Goal: Check status: Check status

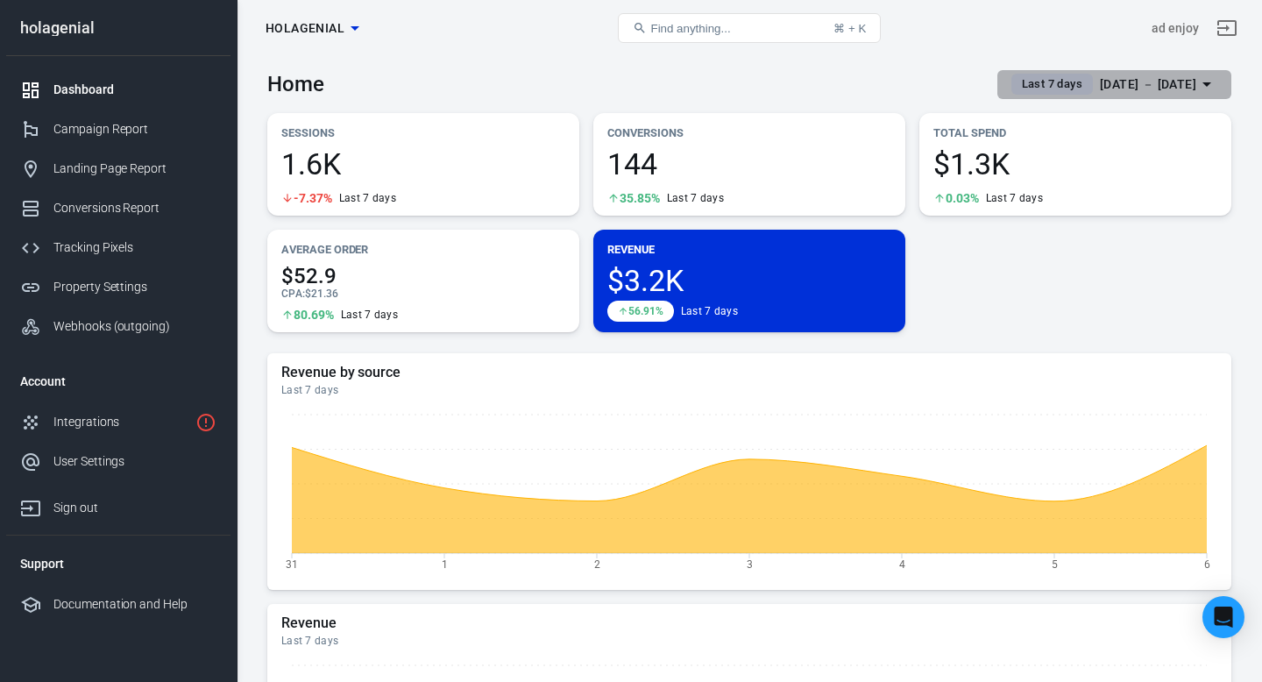
click at [1205, 86] on icon "button" at bounding box center [1206, 84] width 21 height 21
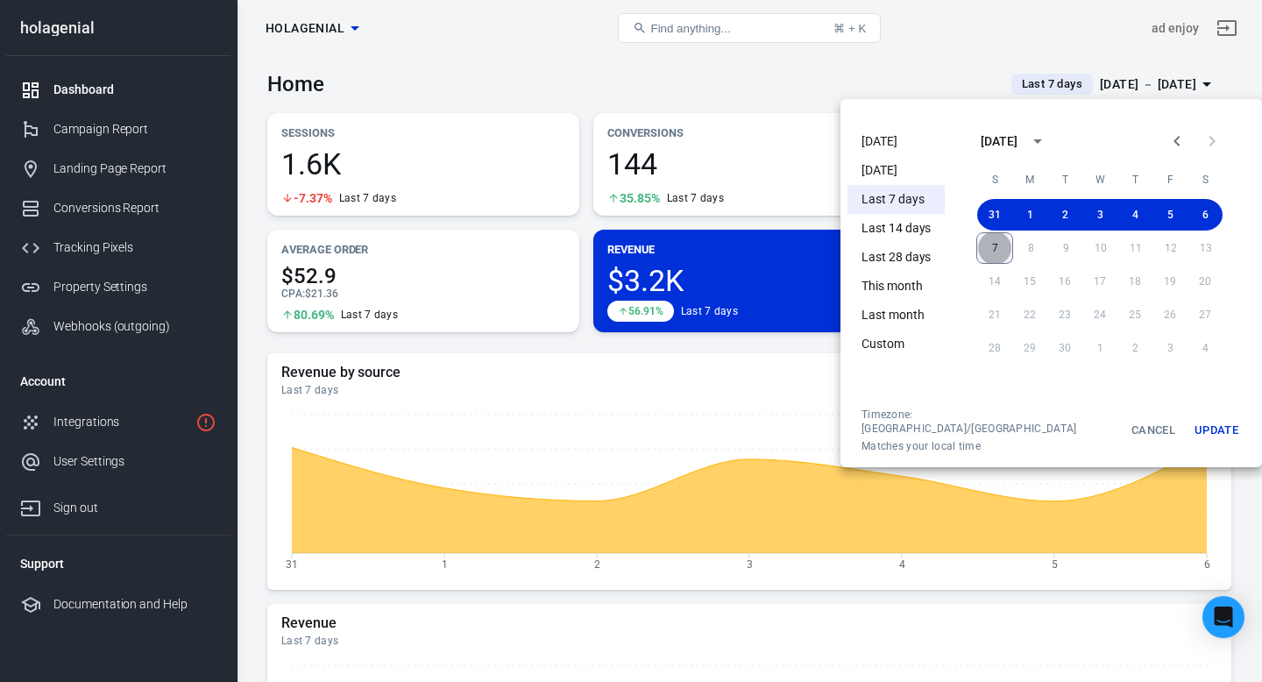
click at [976, 252] on button "7" at bounding box center [994, 248] width 37 height 32
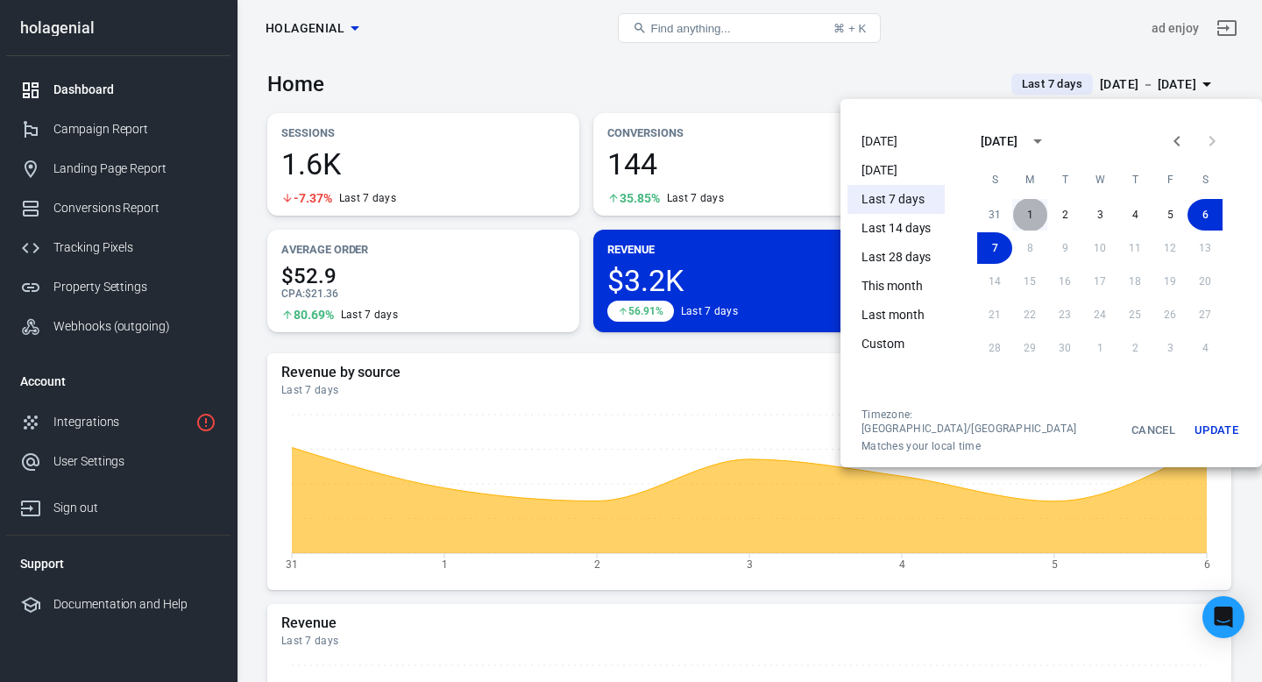
click at [1014, 217] on button "1" at bounding box center [1029, 215] width 35 height 32
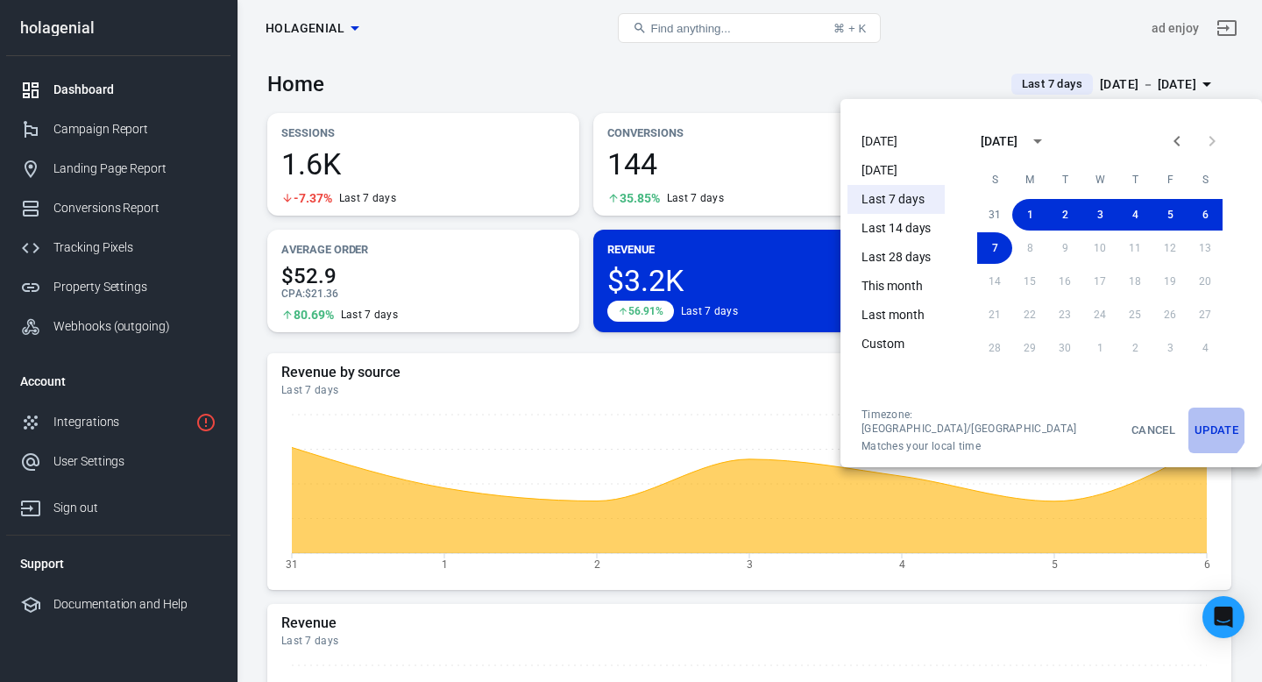
click at [1189, 424] on button "Update" at bounding box center [1217, 431] width 56 height 46
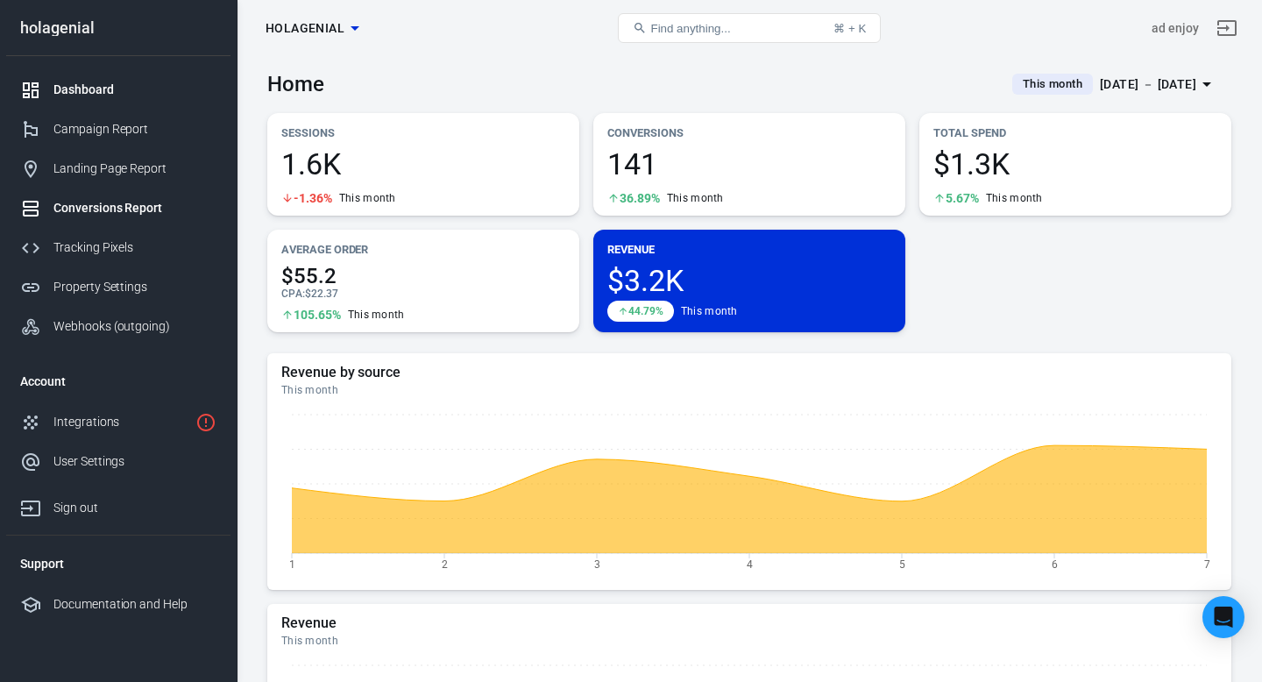
click at [119, 209] on div "Conversions Report" at bounding box center [134, 208] width 163 height 18
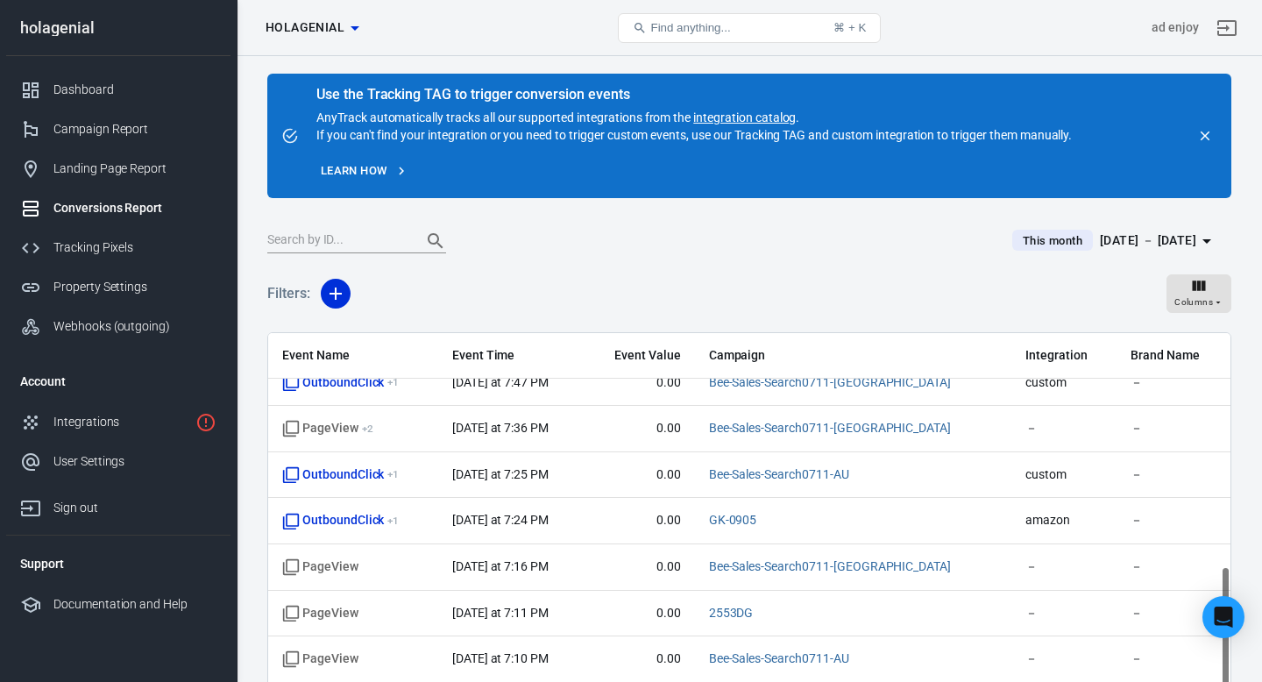
scroll to position [569, 0]
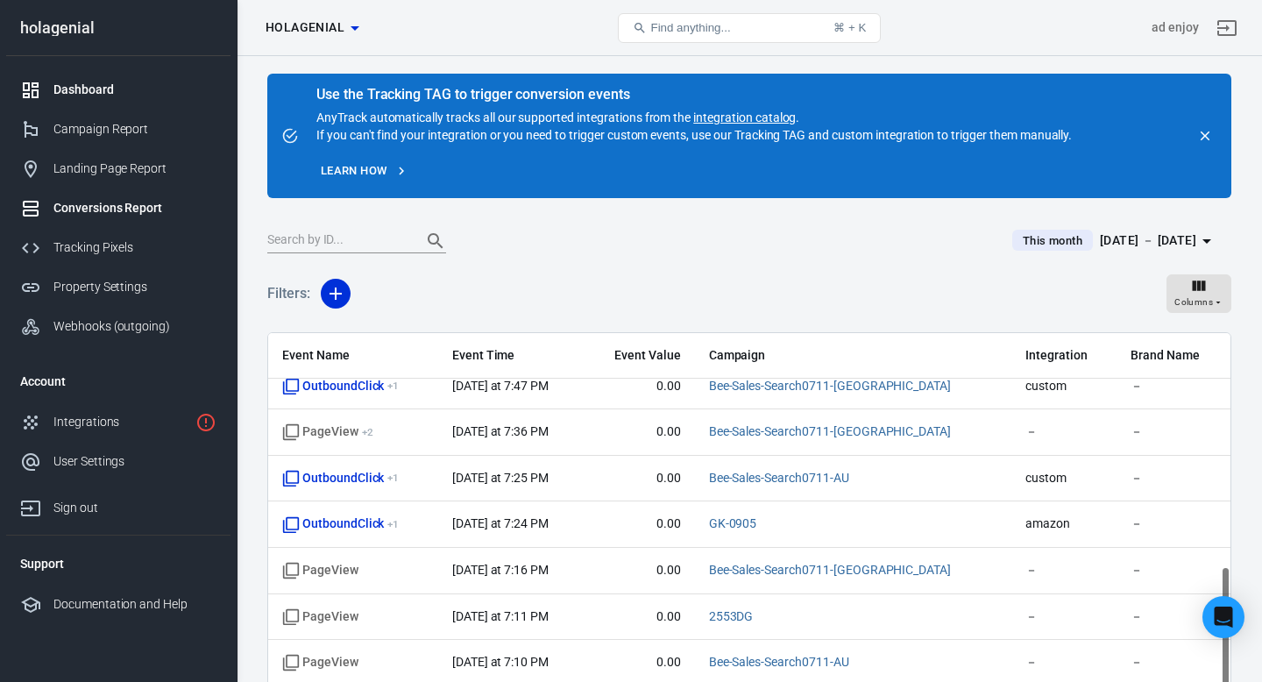
click at [79, 89] on div "Dashboard" at bounding box center [134, 90] width 163 height 18
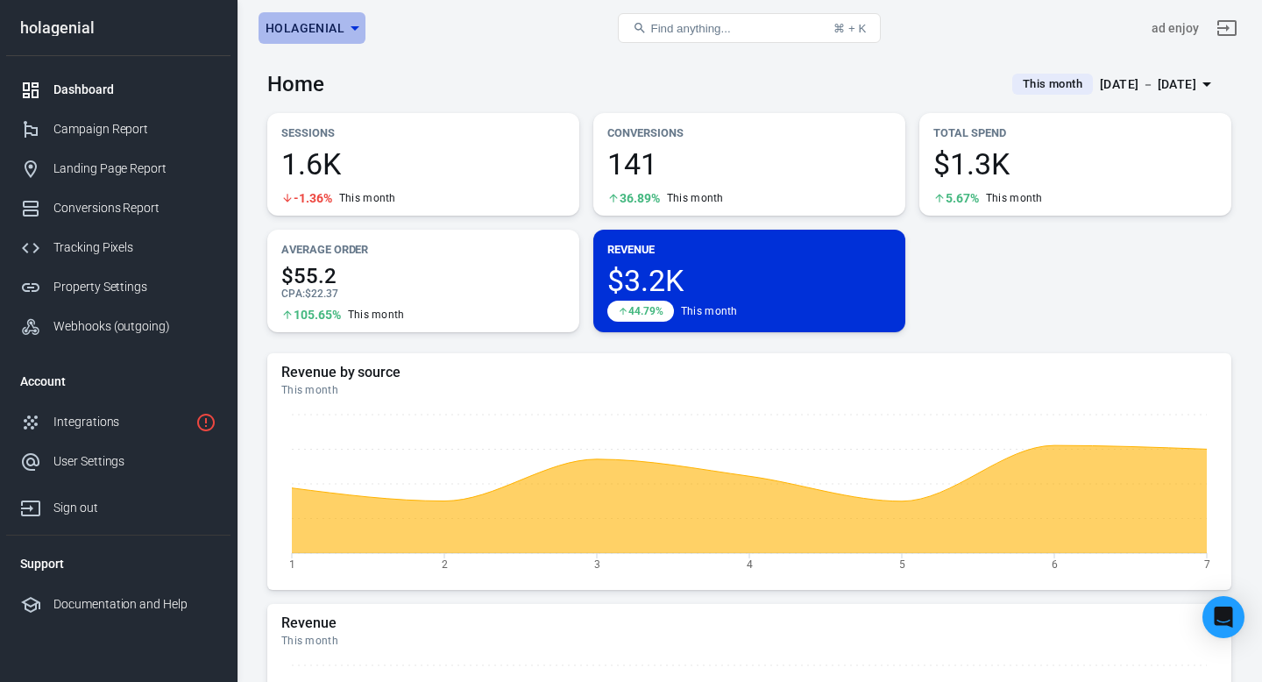
click at [351, 31] on icon "button" at bounding box center [354, 28] width 21 height 21
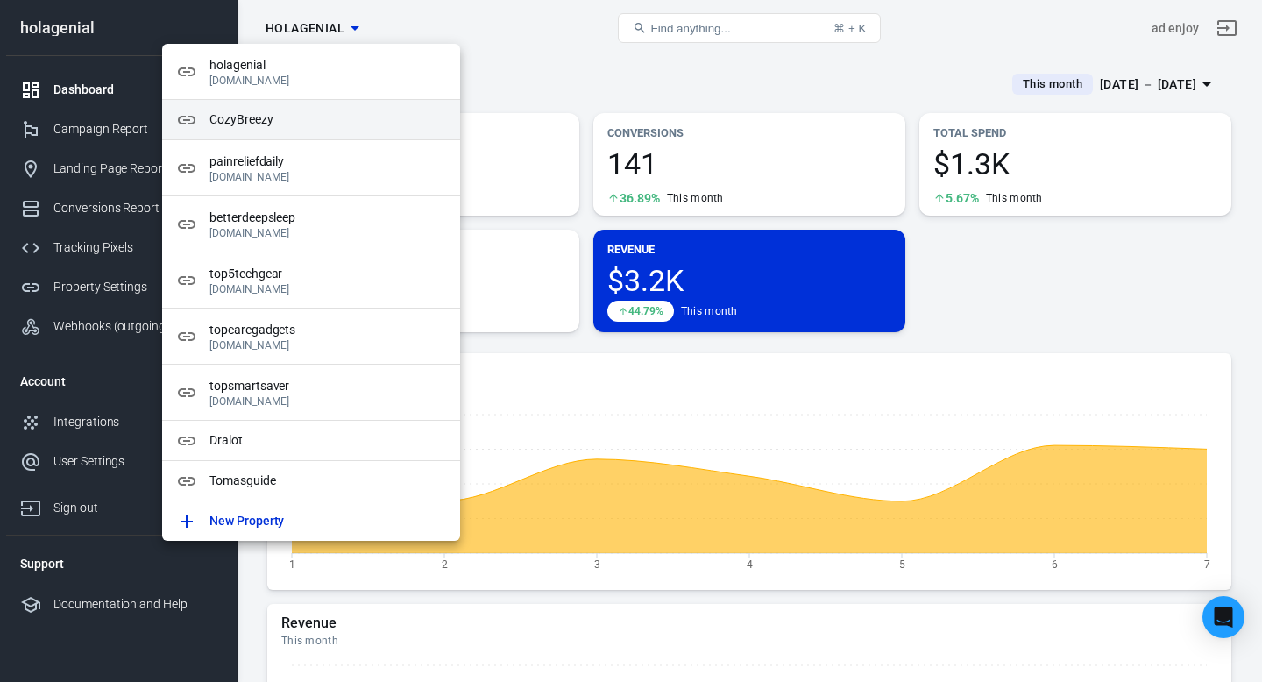
click at [343, 111] on span "CozyBreezy" at bounding box center [327, 119] width 237 height 18
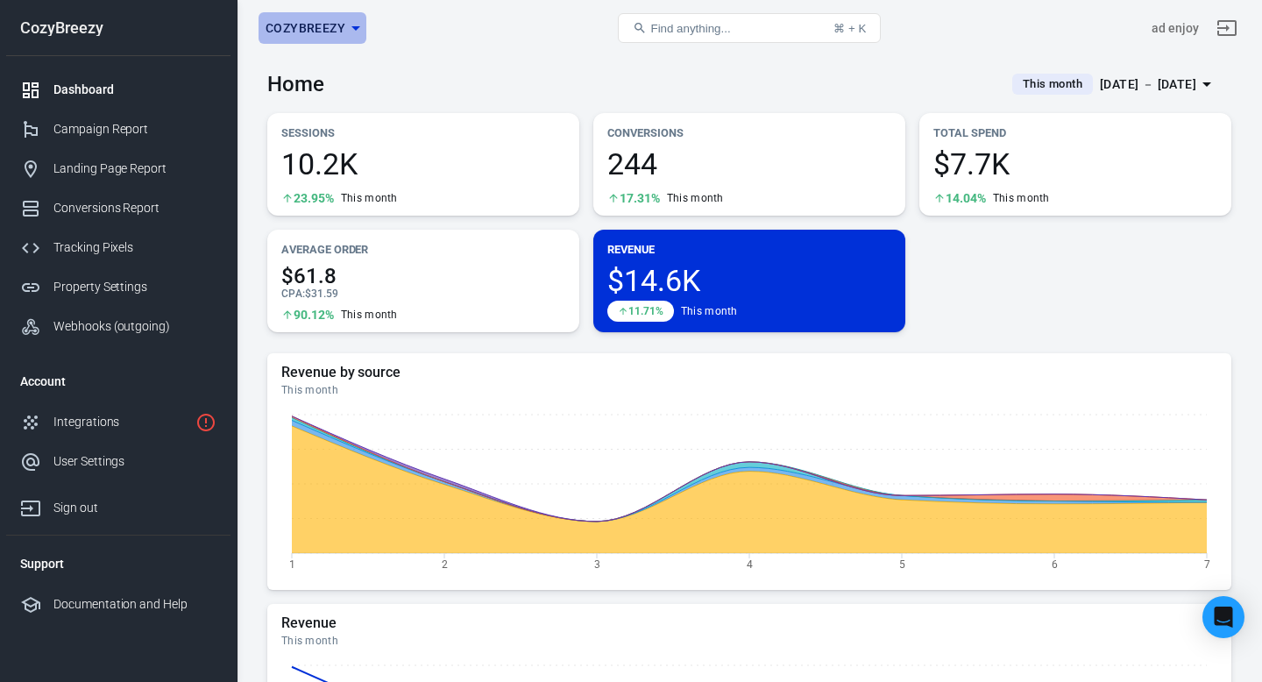
click at [358, 27] on icon "button" at bounding box center [355, 28] width 21 height 21
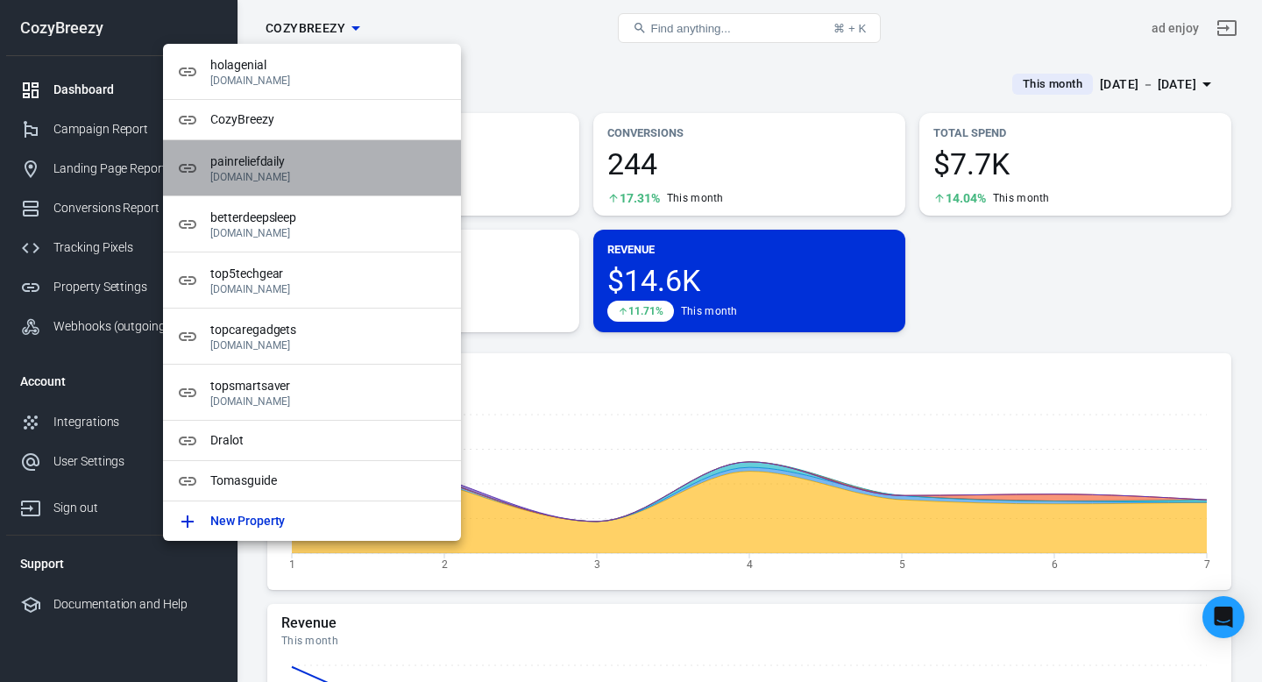
click at [344, 163] on span "painreliefdaily" at bounding box center [328, 162] width 237 height 18
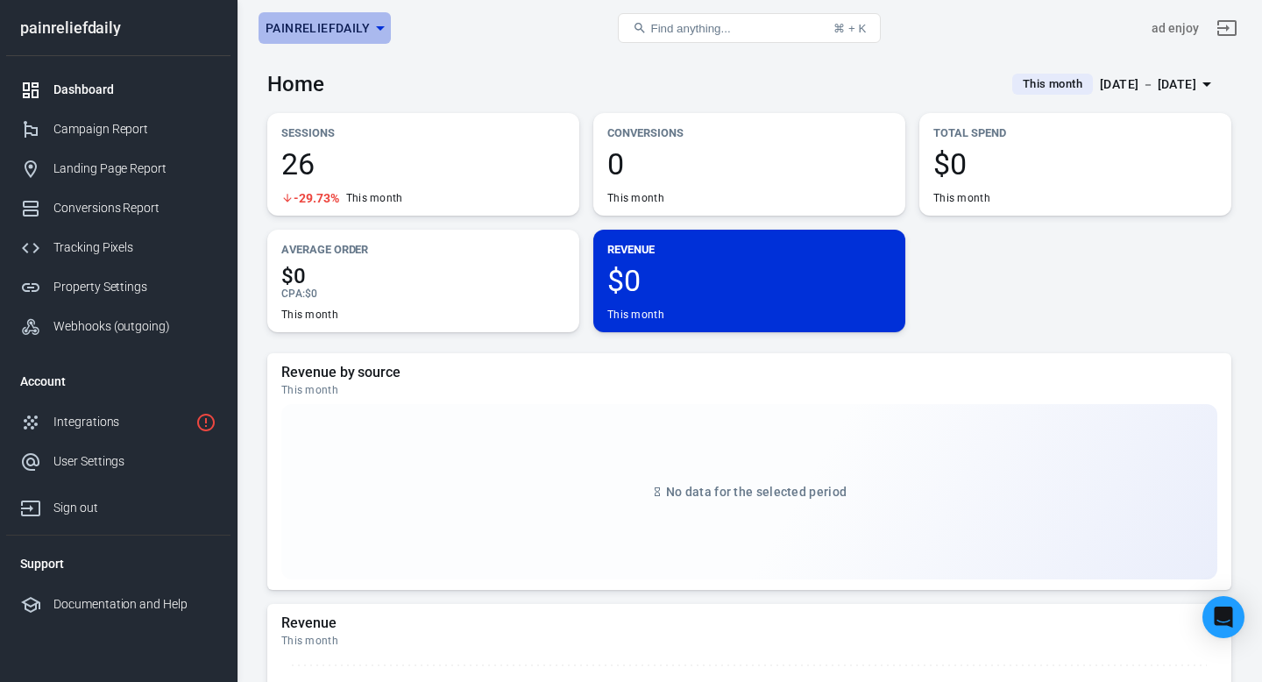
click at [375, 30] on icon "button" at bounding box center [380, 28] width 21 height 21
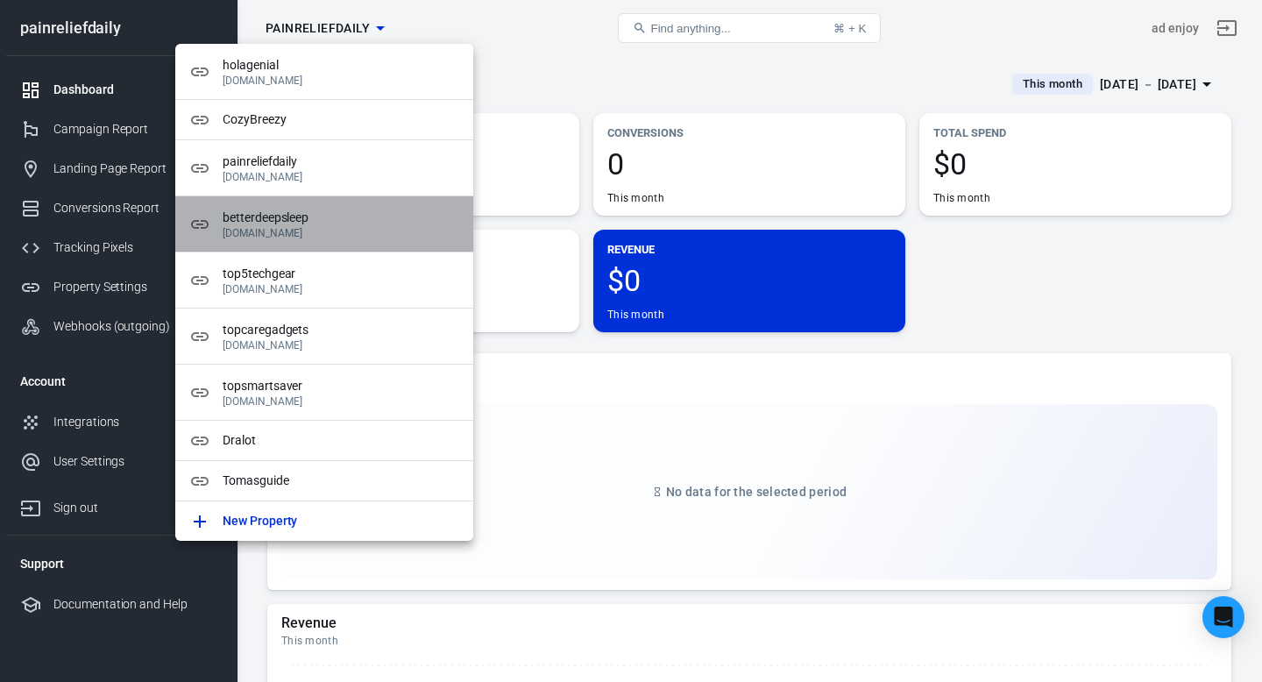
click at [337, 235] on p "[DOMAIN_NAME]" at bounding box center [341, 233] width 237 height 12
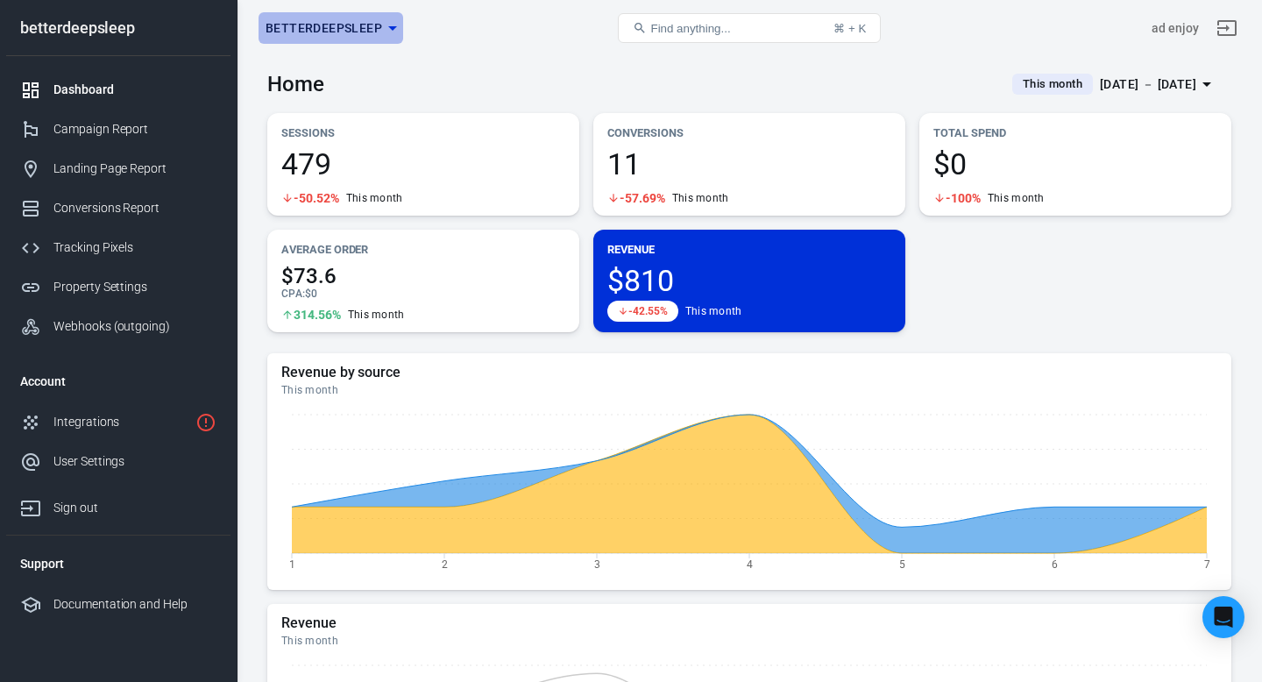
click at [391, 29] on icon "button" at bounding box center [392, 28] width 9 height 4
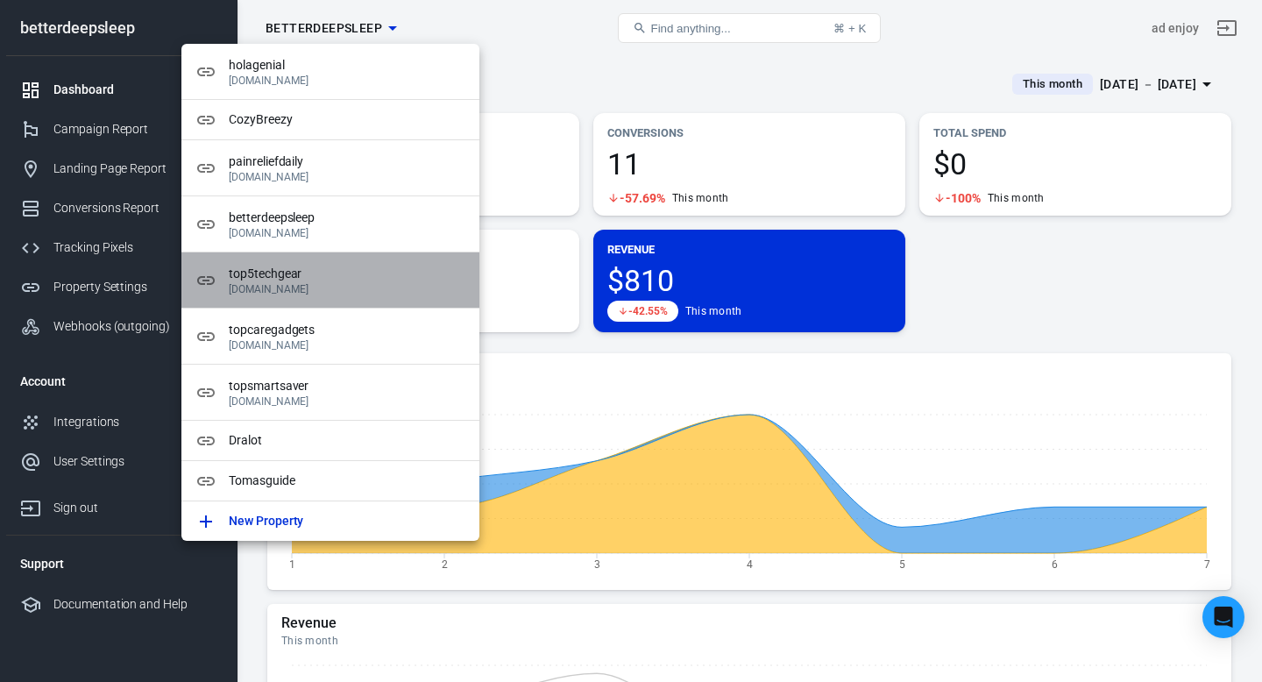
click at [345, 290] on p "[DOMAIN_NAME]" at bounding box center [347, 289] width 237 height 12
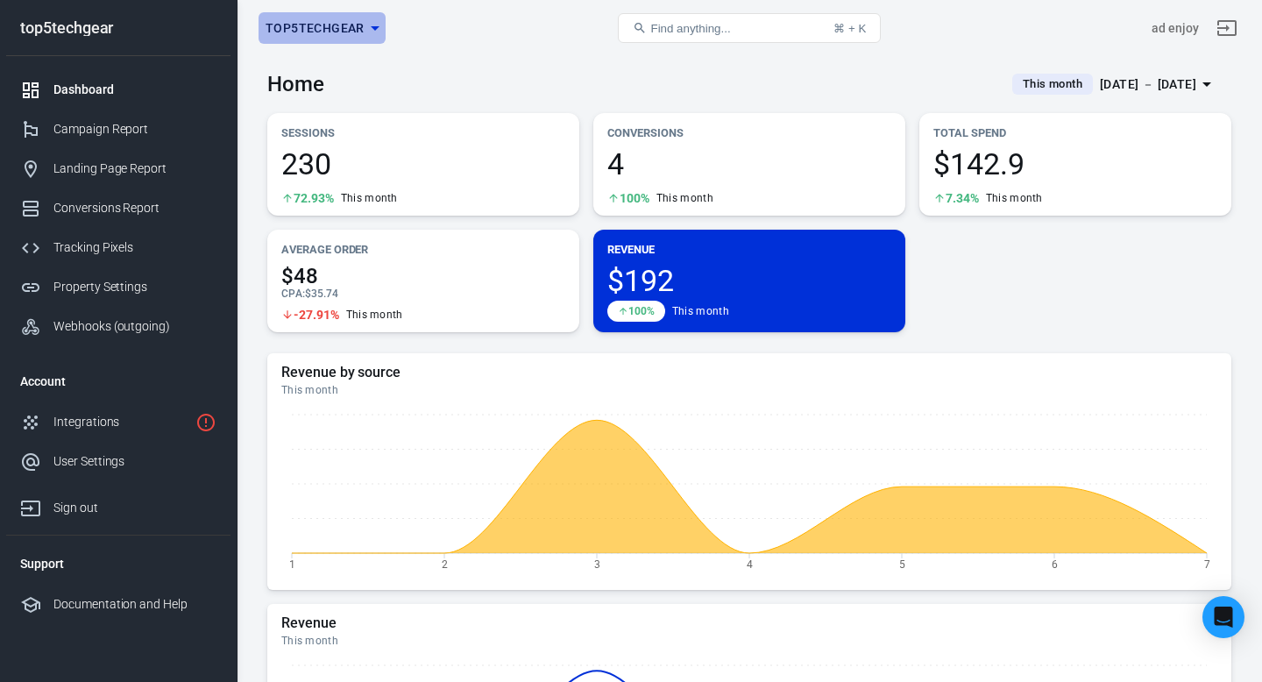
click at [377, 25] on icon "button" at bounding box center [375, 28] width 21 height 21
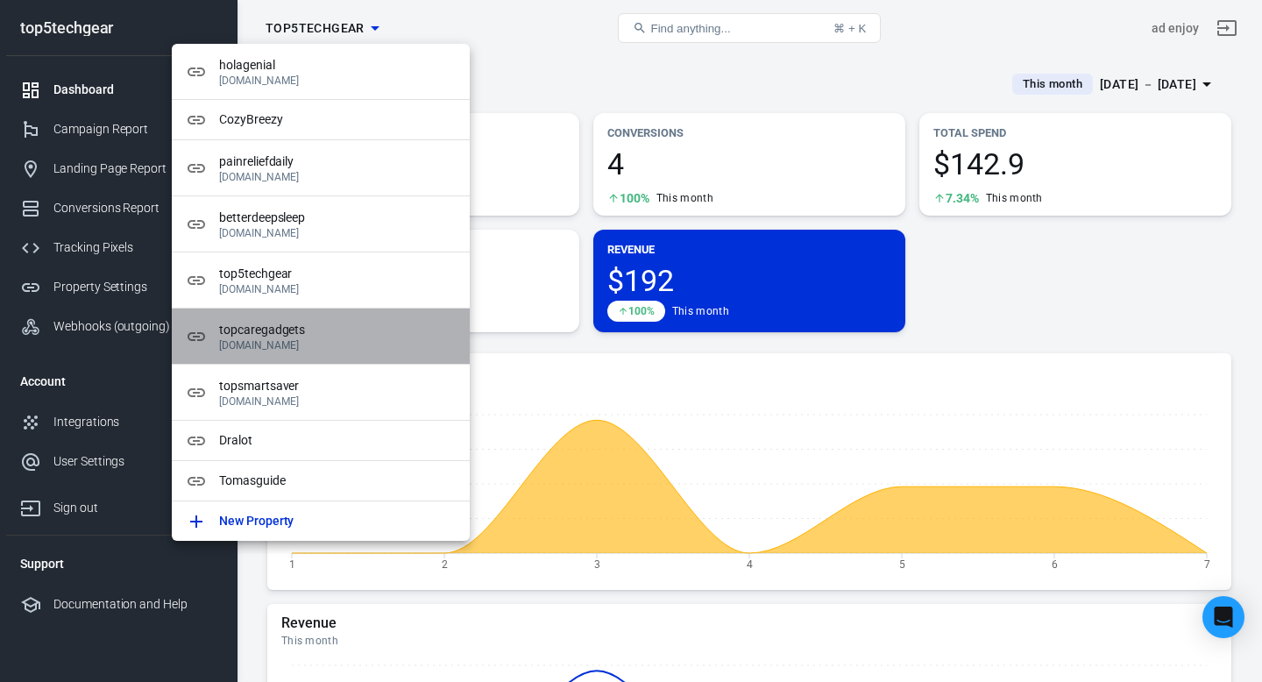
click at [314, 346] on p "[DOMAIN_NAME]" at bounding box center [337, 345] width 237 height 12
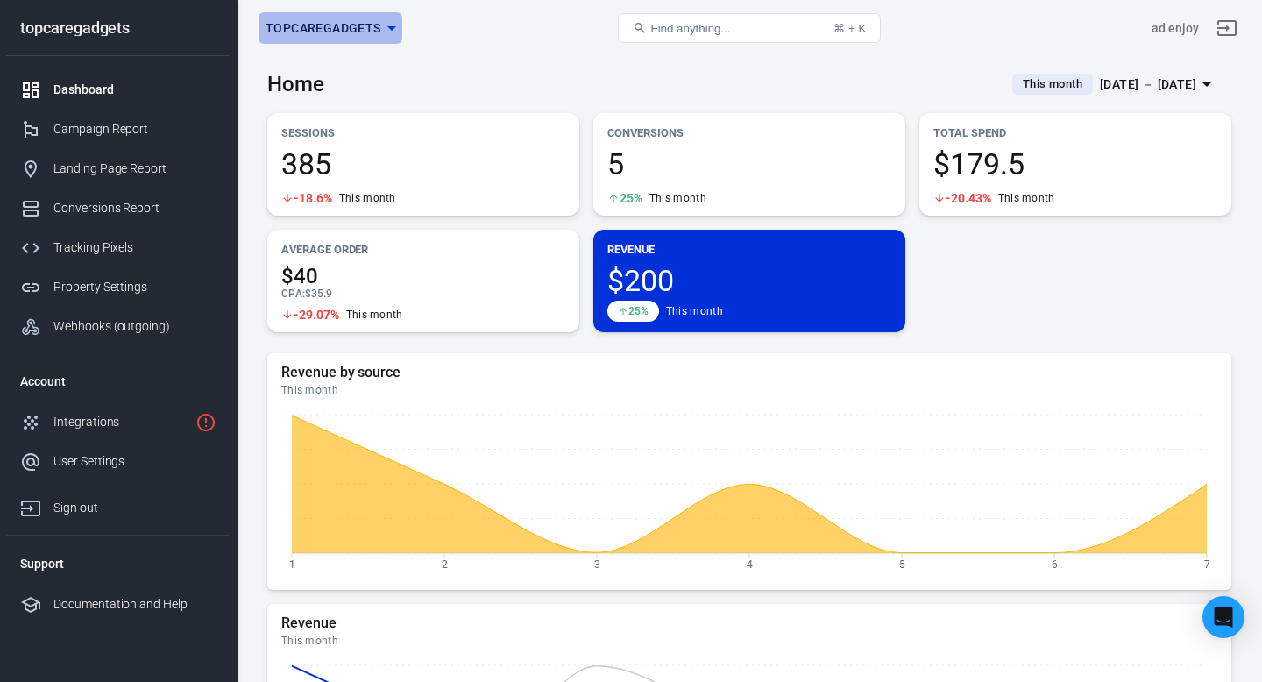
click at [387, 28] on icon "button" at bounding box center [391, 28] width 21 height 21
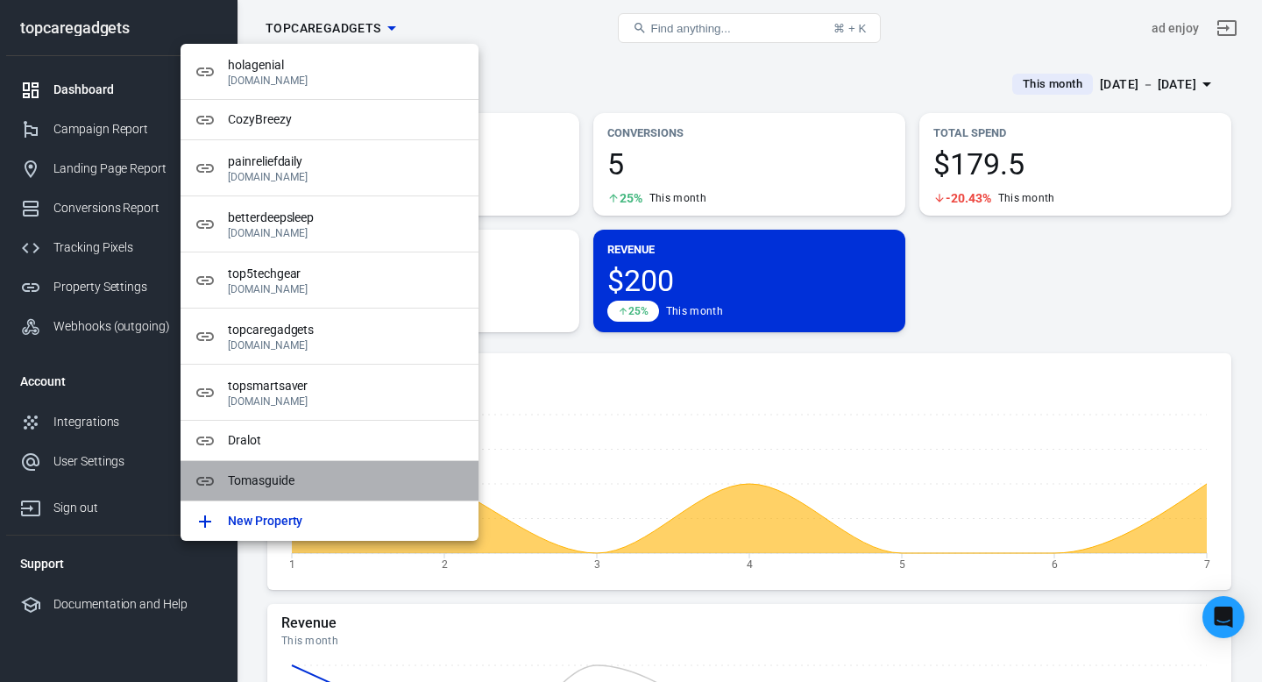
click at [311, 479] on span "Tomasguide" at bounding box center [346, 481] width 237 height 18
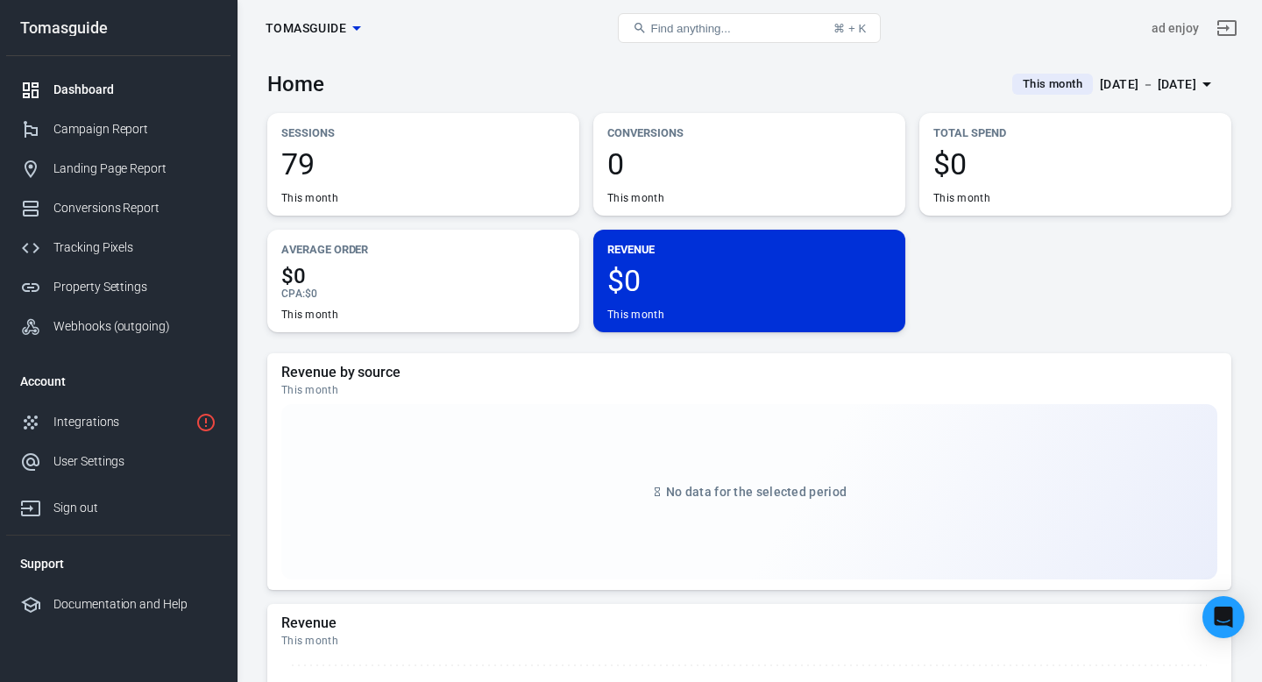
click at [357, 29] on icon "button" at bounding box center [356, 28] width 9 height 4
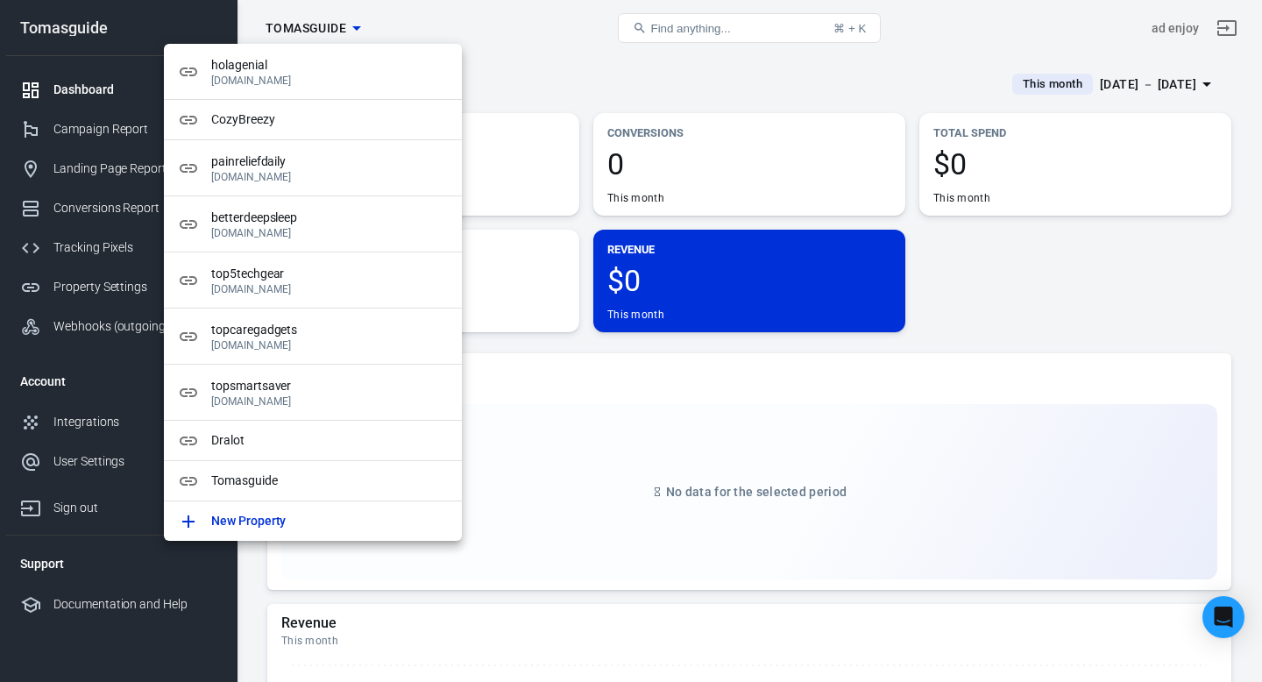
click at [500, 52] on div at bounding box center [631, 341] width 1262 height 682
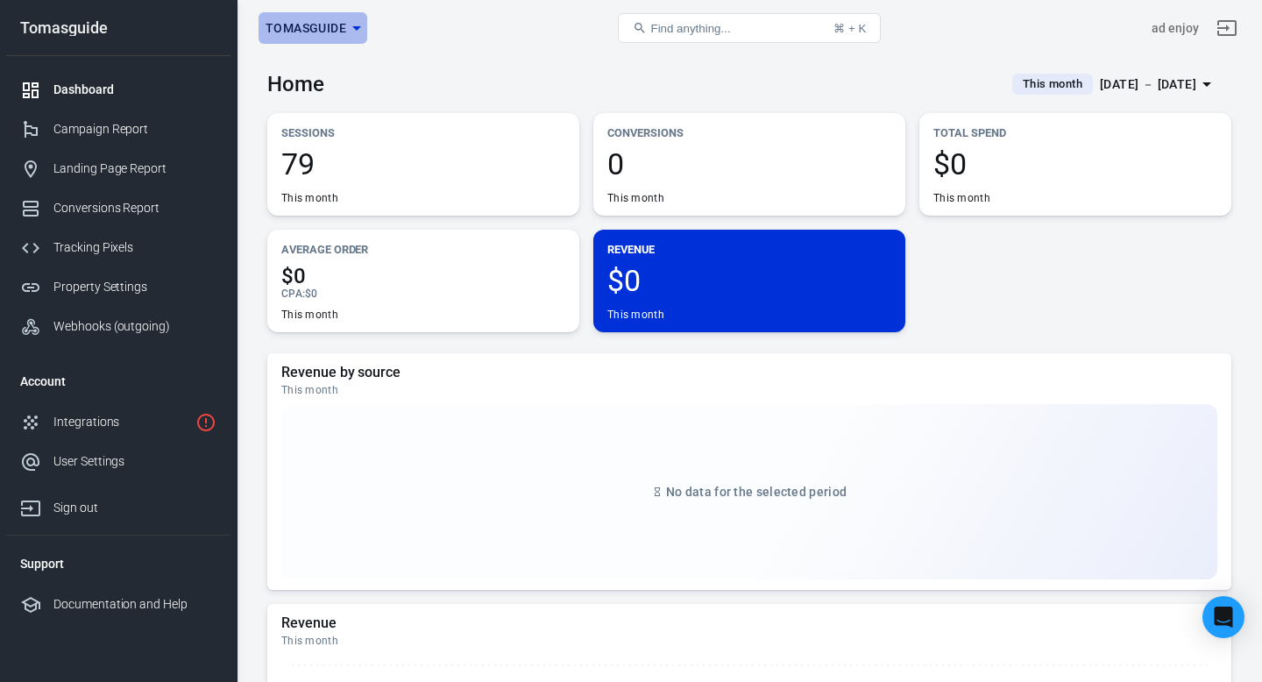
click at [354, 26] on icon "button" at bounding box center [356, 28] width 9 height 4
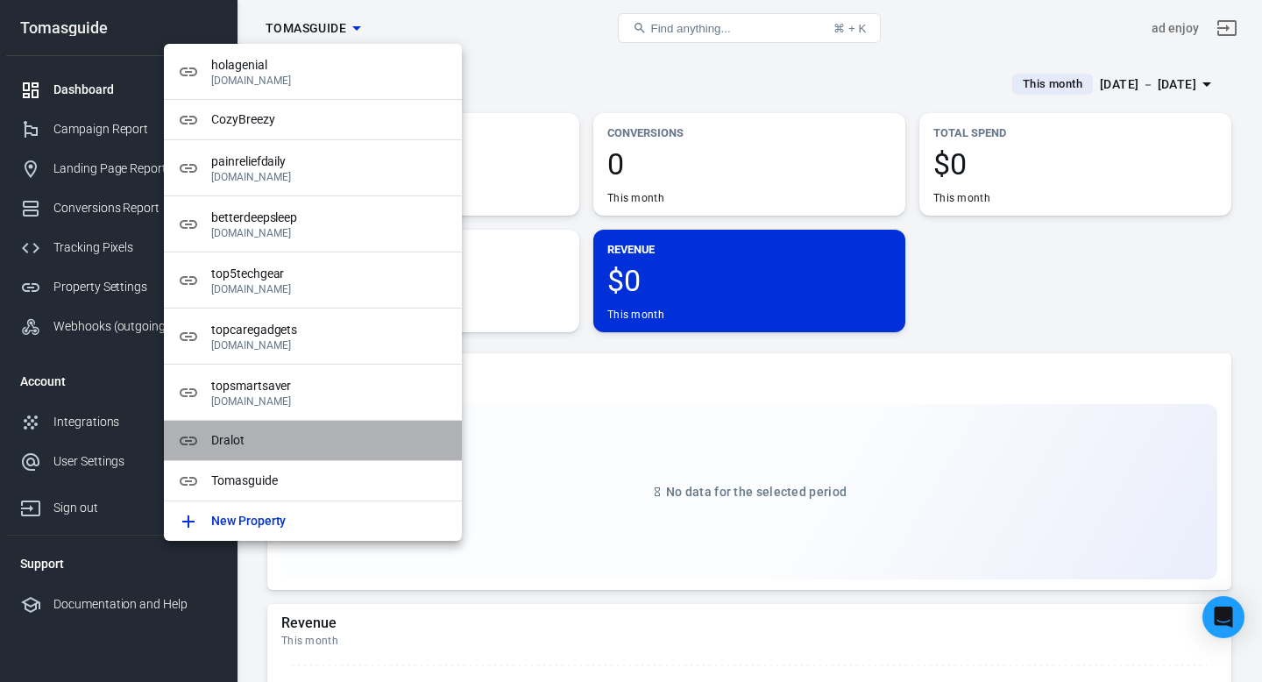
click at [284, 436] on span "Dralot" at bounding box center [329, 440] width 237 height 18
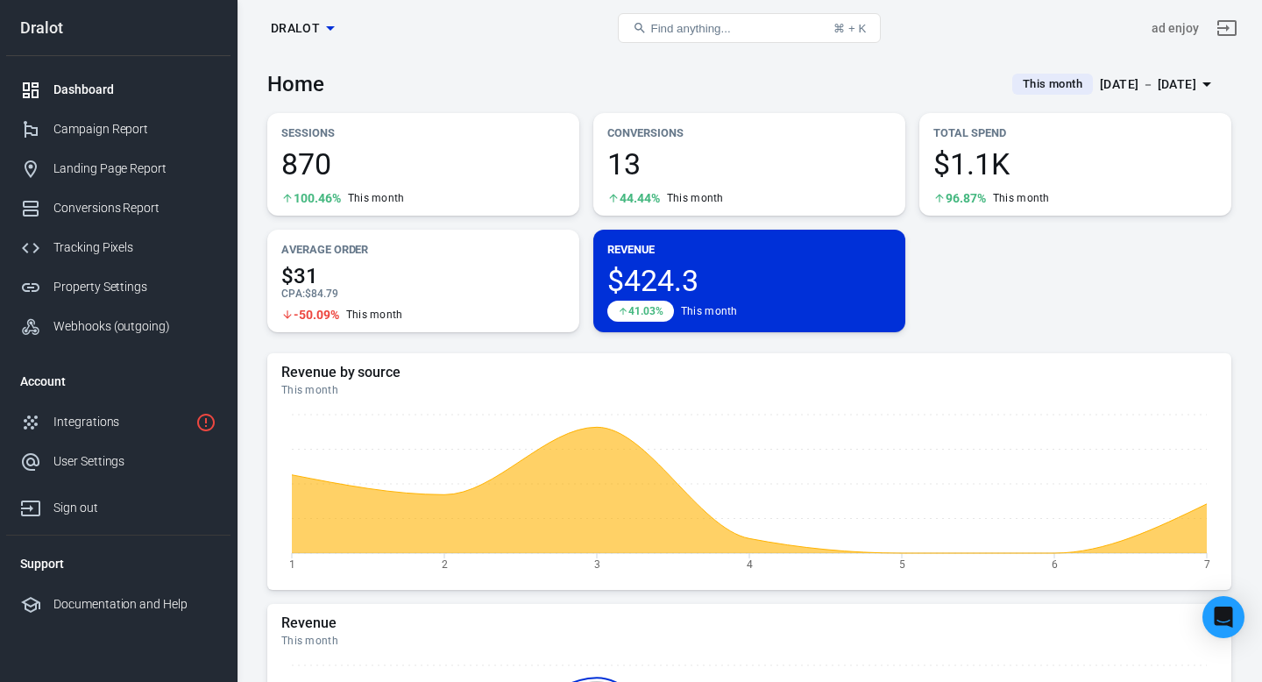
click at [750, 157] on span "13" at bounding box center [749, 164] width 284 height 30
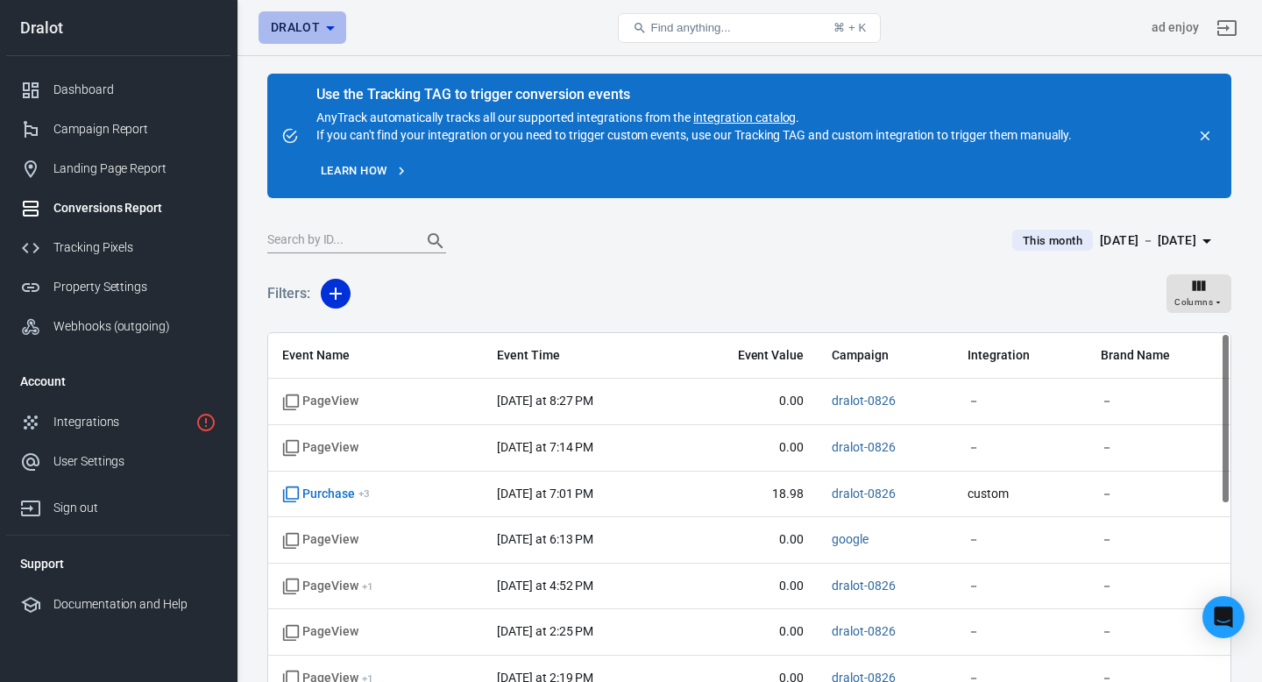
click at [323, 25] on icon "button" at bounding box center [330, 28] width 21 height 21
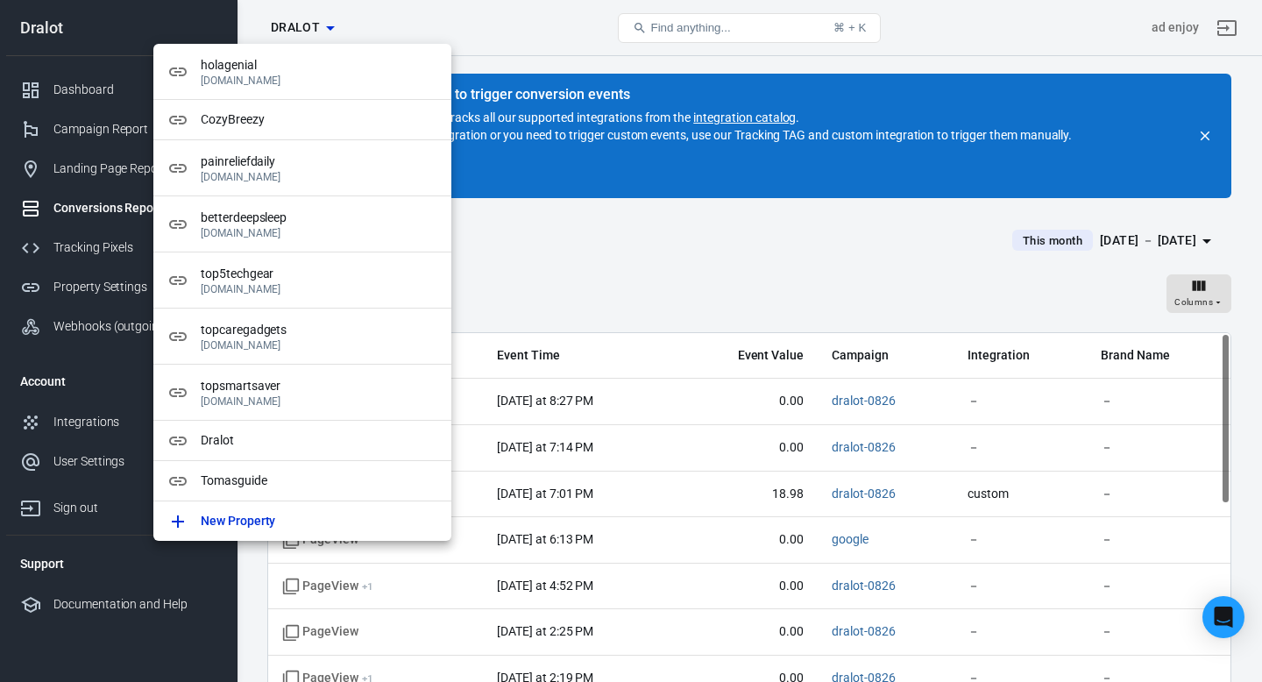
click at [580, 264] on div at bounding box center [631, 341] width 1262 height 682
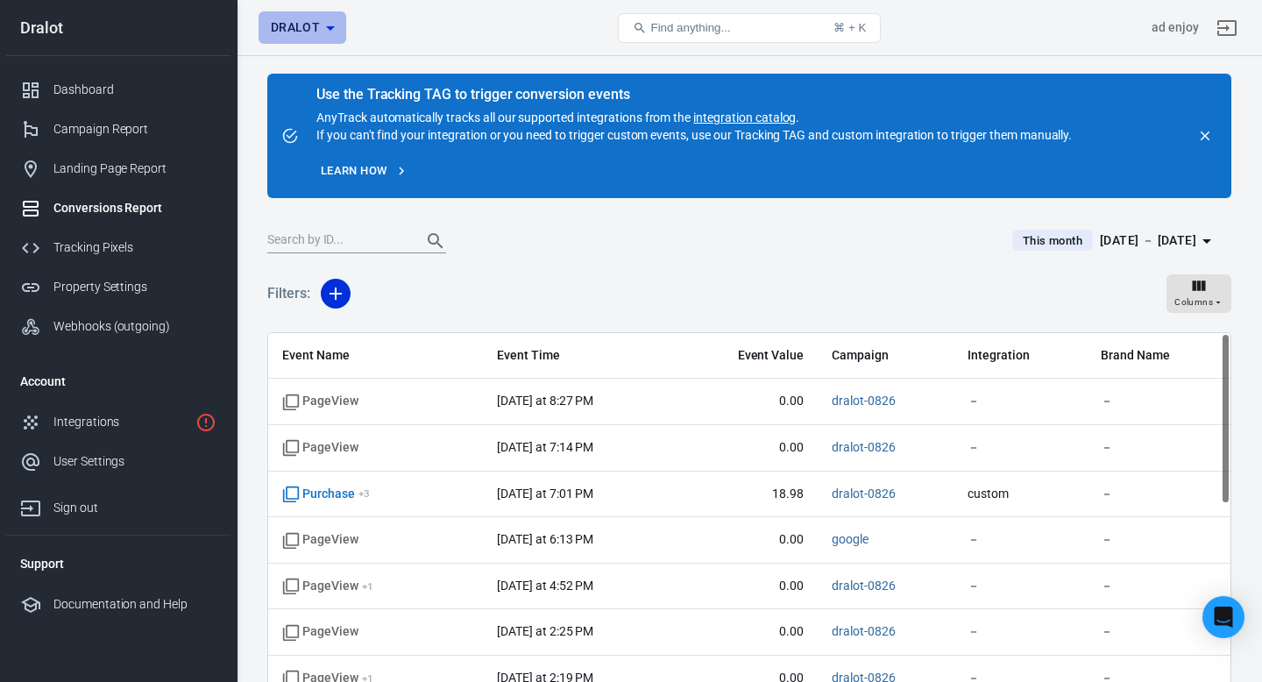
click at [317, 29] on span "Dralot" at bounding box center [295, 28] width 49 height 22
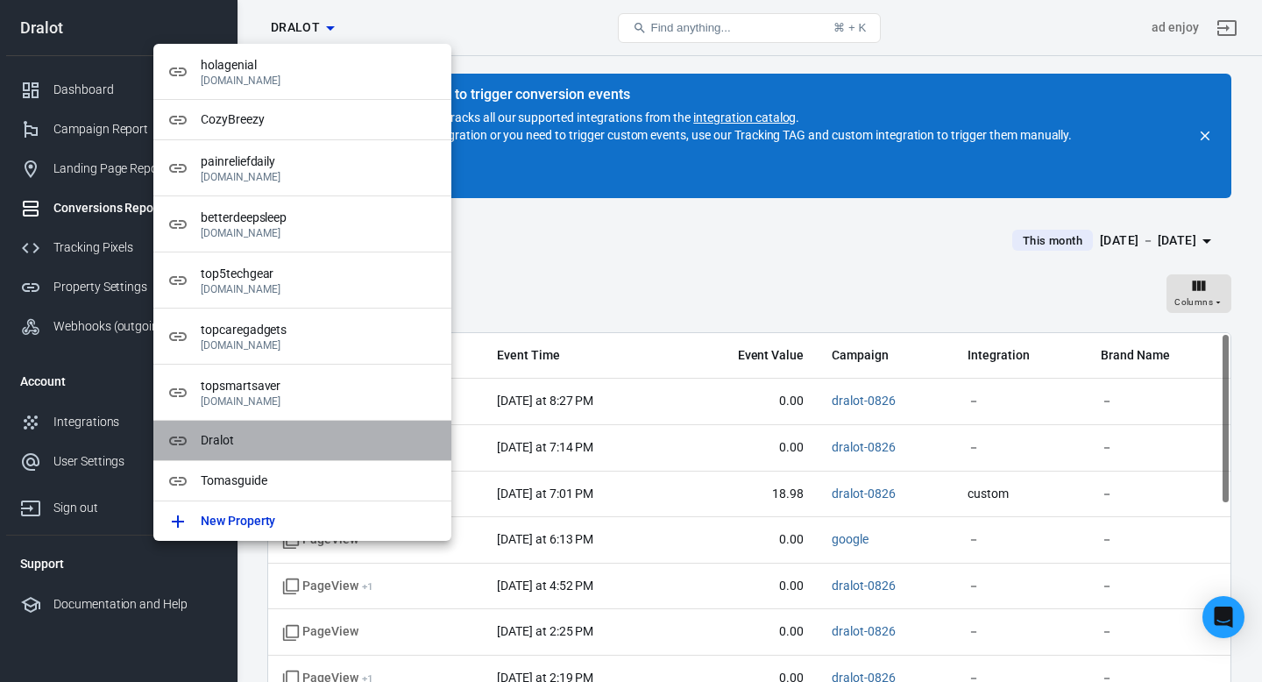
click at [217, 439] on span "Dralot" at bounding box center [319, 440] width 237 height 18
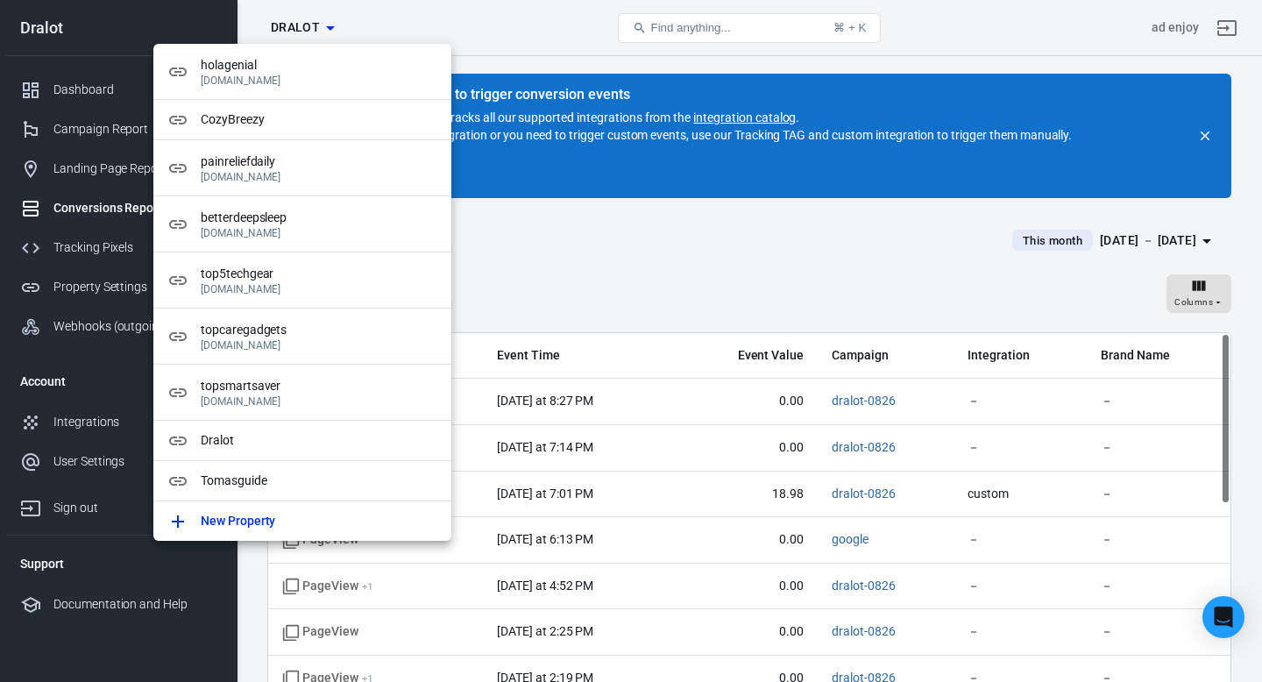
click at [652, 299] on div at bounding box center [631, 341] width 1262 height 682
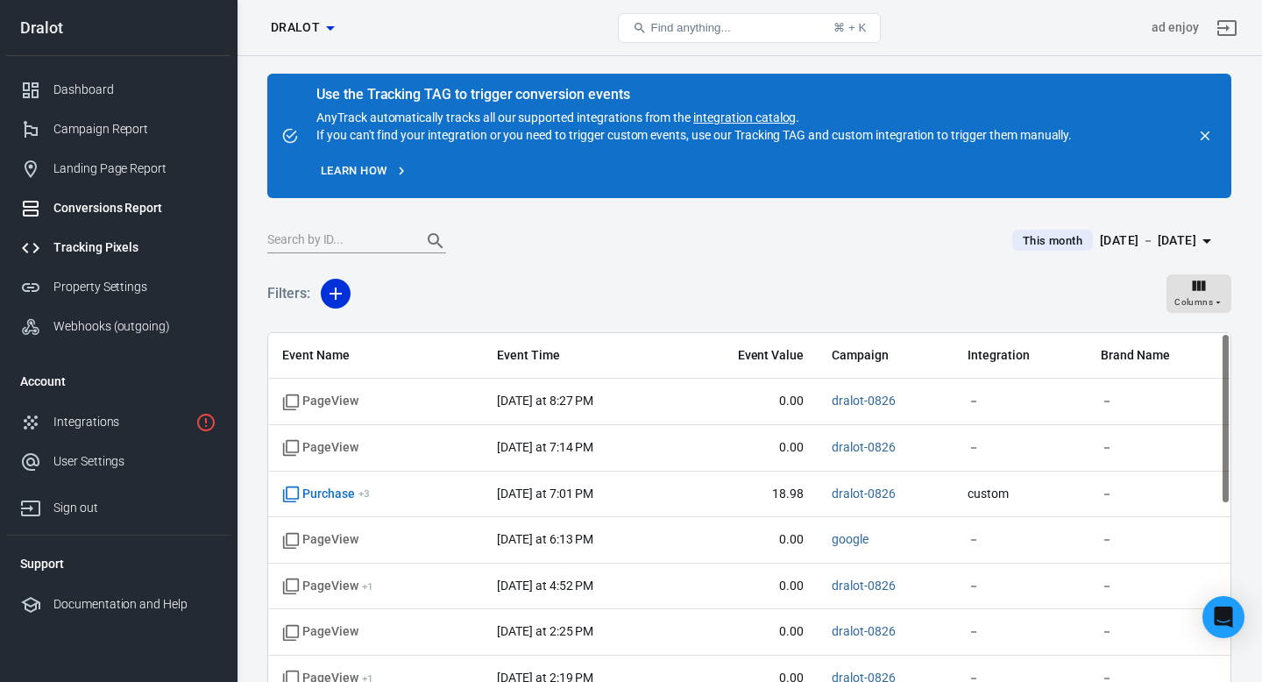
click at [80, 248] on div "Tracking Pixels" at bounding box center [134, 247] width 163 height 18
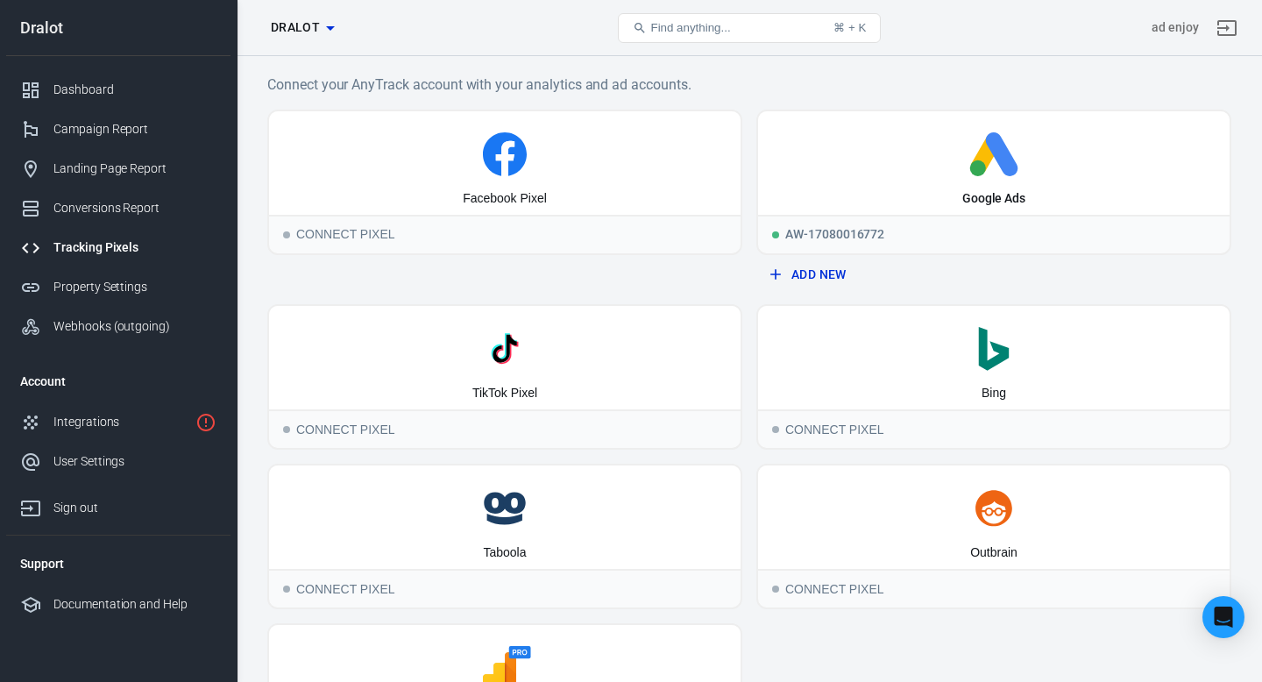
click at [681, 31] on span "Find anything..." at bounding box center [690, 27] width 80 height 13
click at [89, 89] on div "Dashboard" at bounding box center [134, 90] width 163 height 18
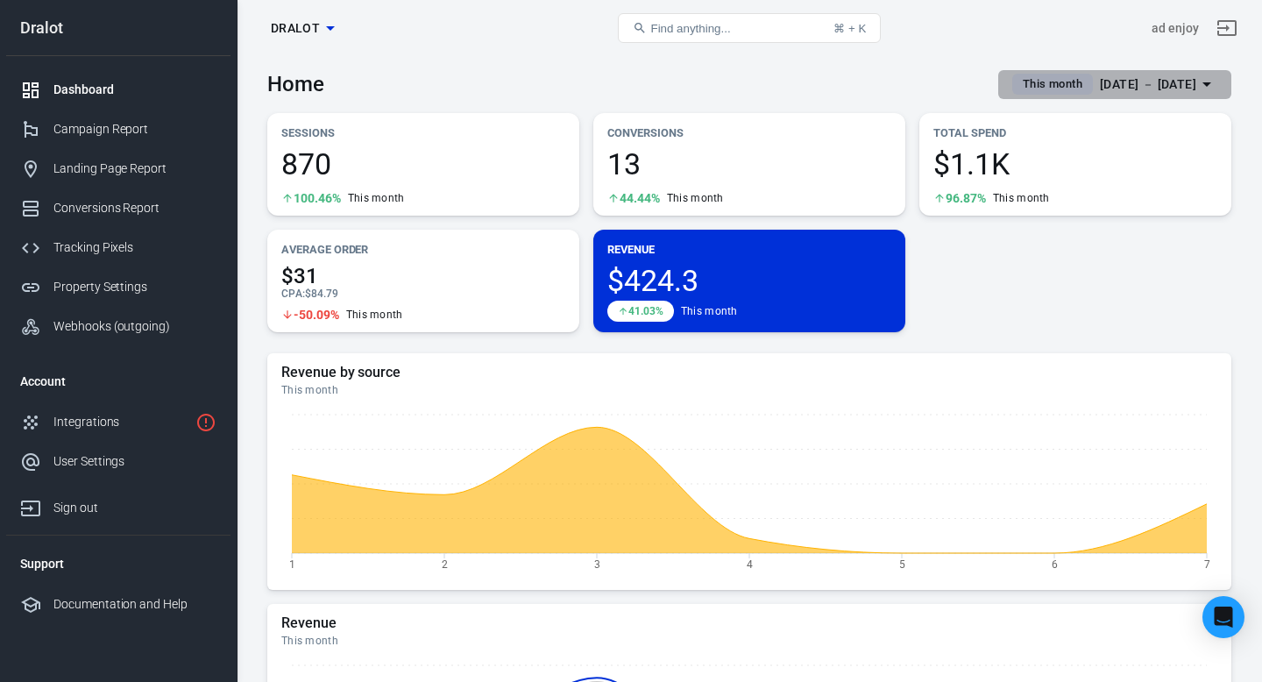
click at [1045, 85] on span "This month" at bounding box center [1053, 84] width 74 height 18
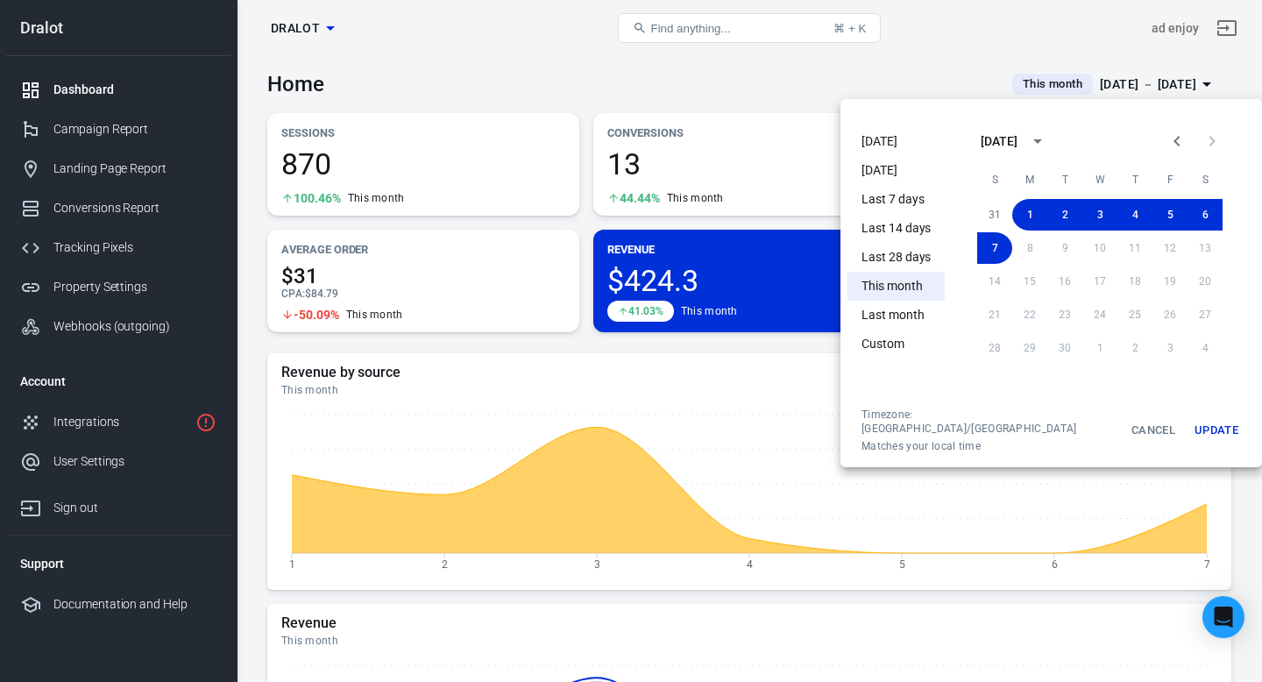
click at [909, 201] on li "Last 7 days" at bounding box center [896, 199] width 97 height 29
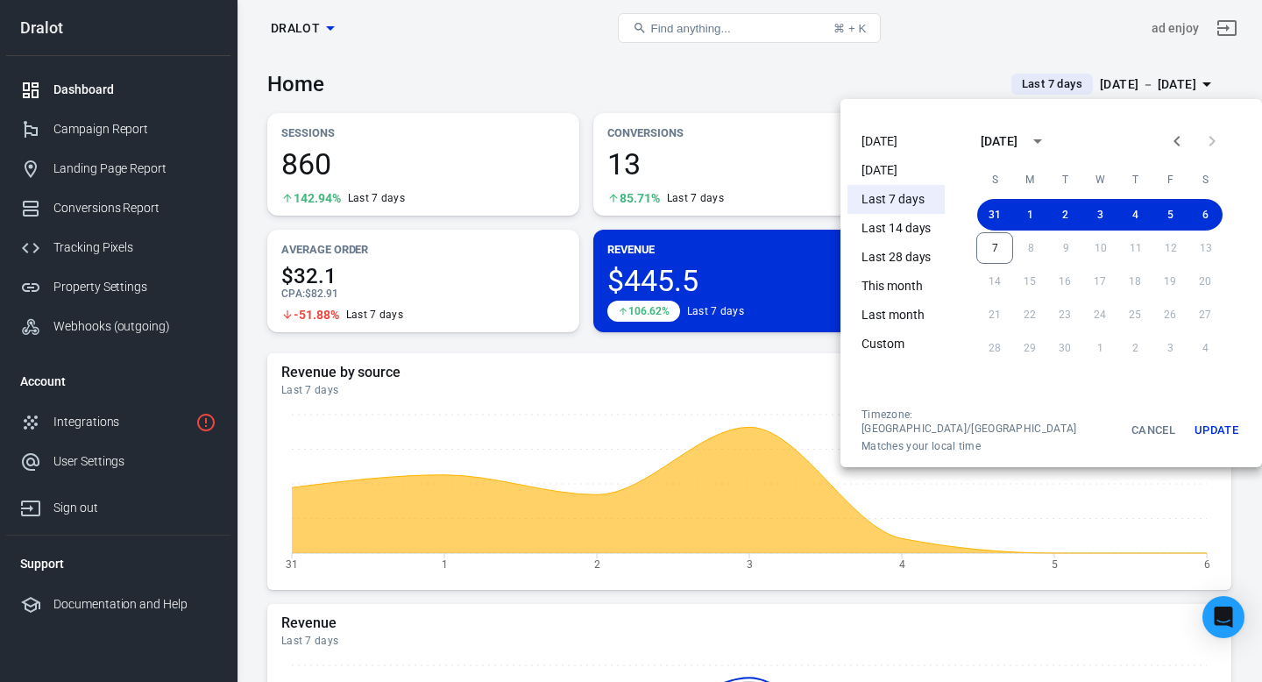
click at [891, 52] on div at bounding box center [631, 341] width 1262 height 682
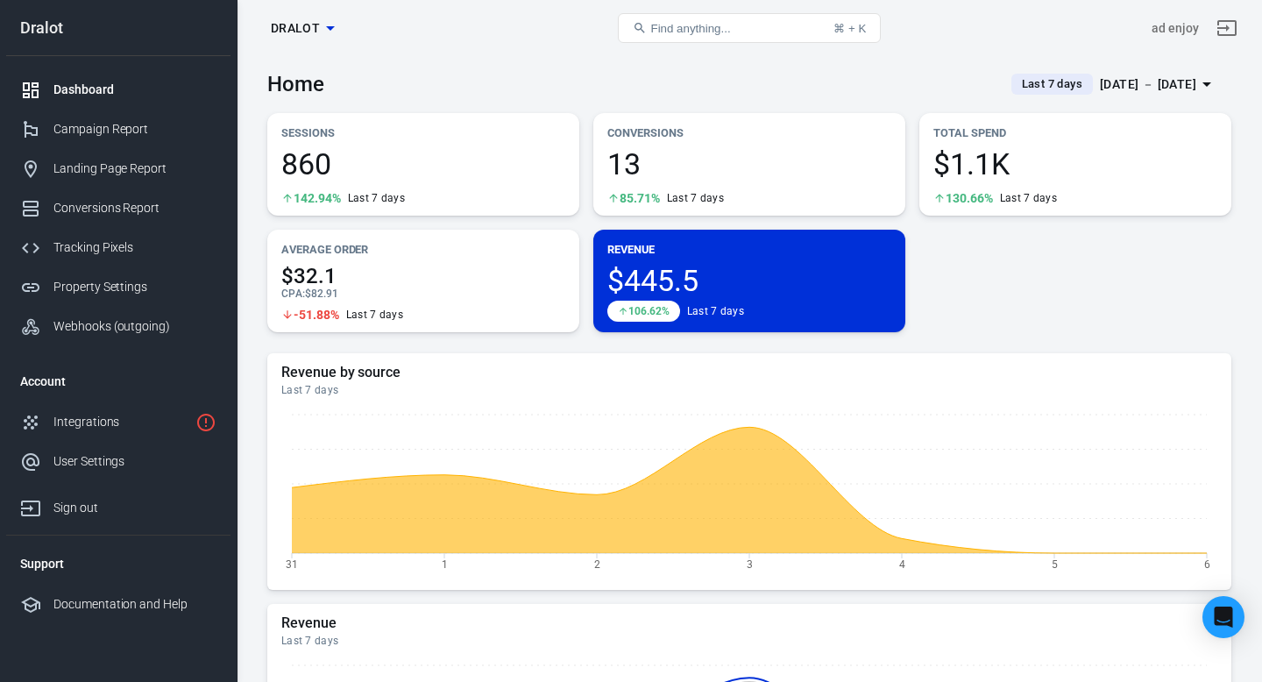
click at [873, 55] on div "Dashboard Dralot Find anything... ⌘ + K ad enjoy" at bounding box center [750, 28] width 1025 height 56
click at [1132, 81] on div "[DATE] － [DATE]" at bounding box center [1148, 85] width 96 height 22
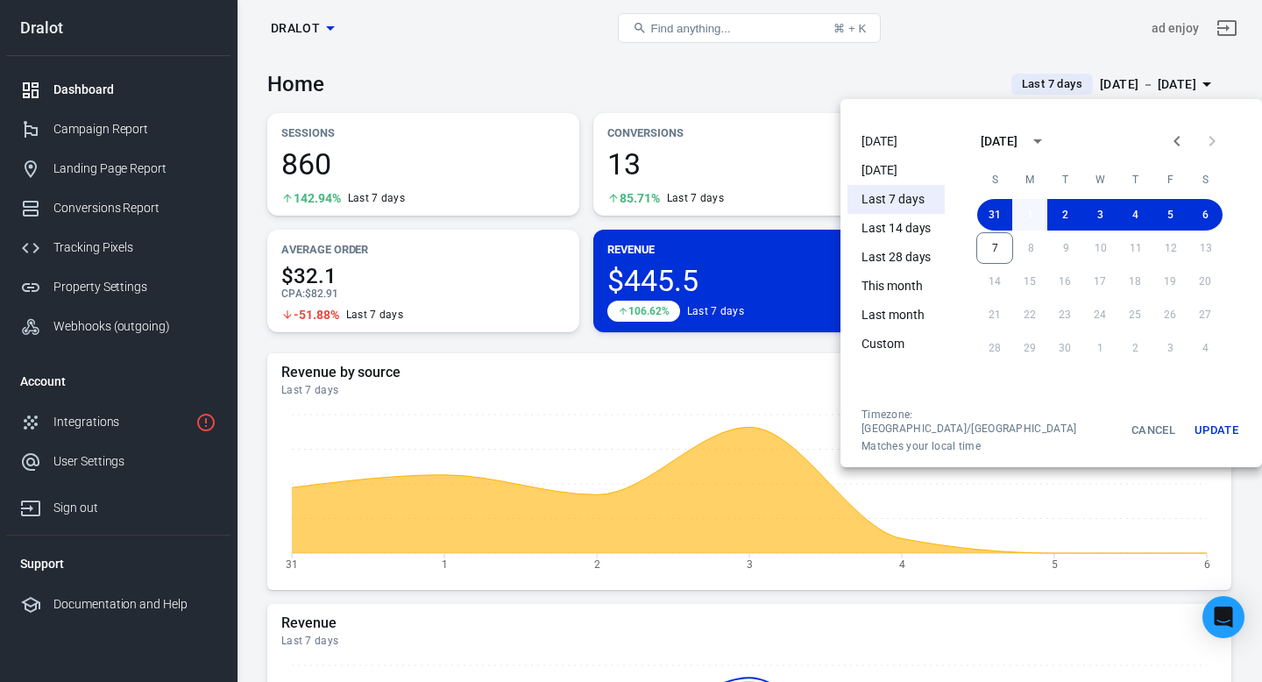
click at [1019, 209] on button "1" at bounding box center [1029, 215] width 35 height 32
click at [978, 247] on button "7" at bounding box center [994, 248] width 35 height 32
click at [1189, 419] on button "Update" at bounding box center [1217, 431] width 56 height 46
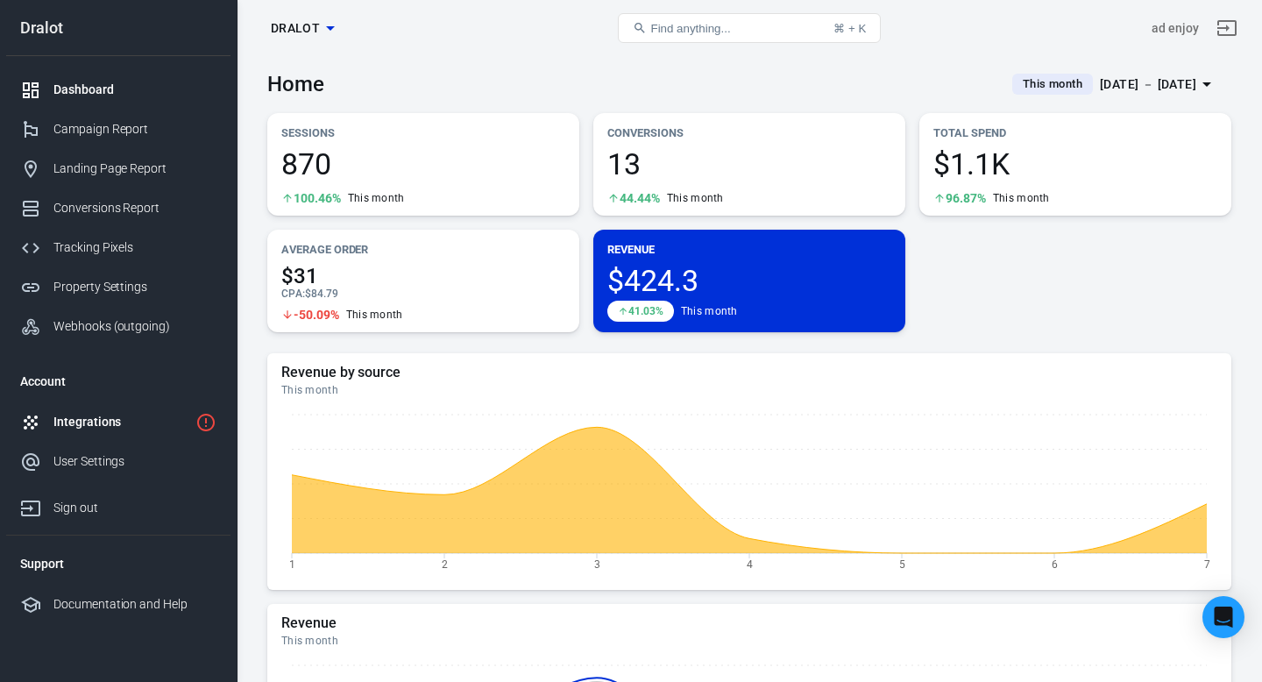
click at [69, 427] on div "Integrations" at bounding box center [120, 422] width 135 height 18
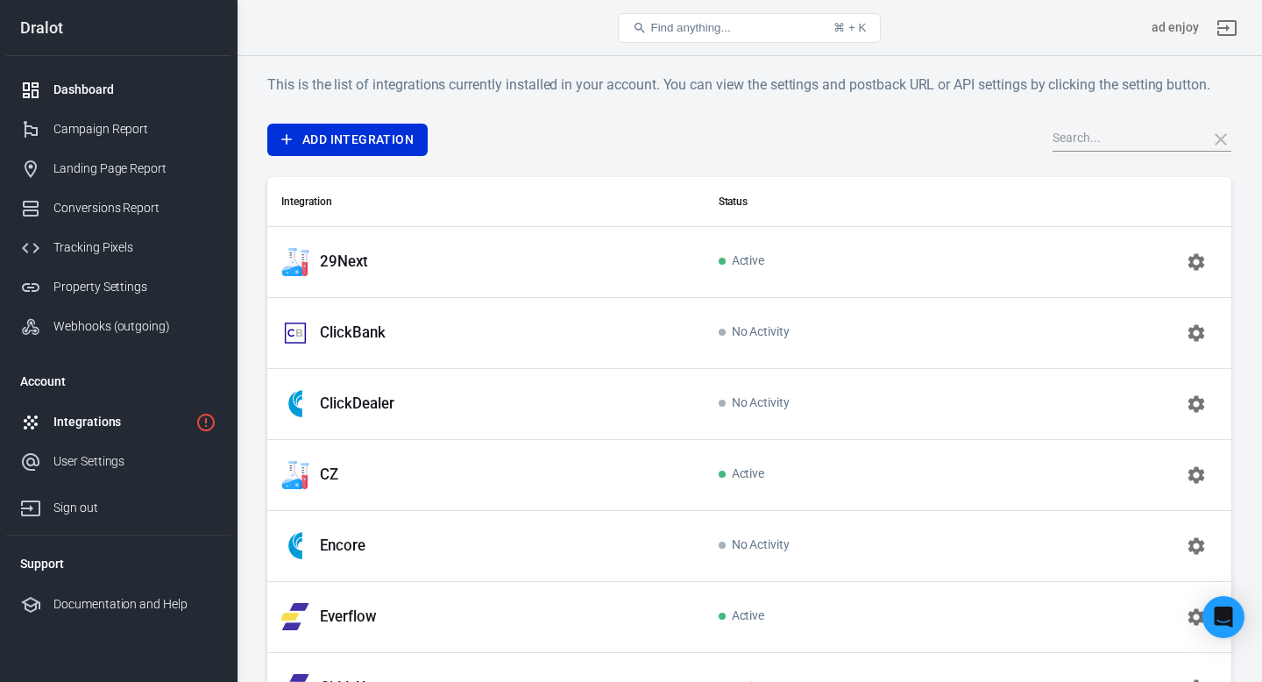
click at [77, 89] on div "Dashboard" at bounding box center [134, 90] width 163 height 18
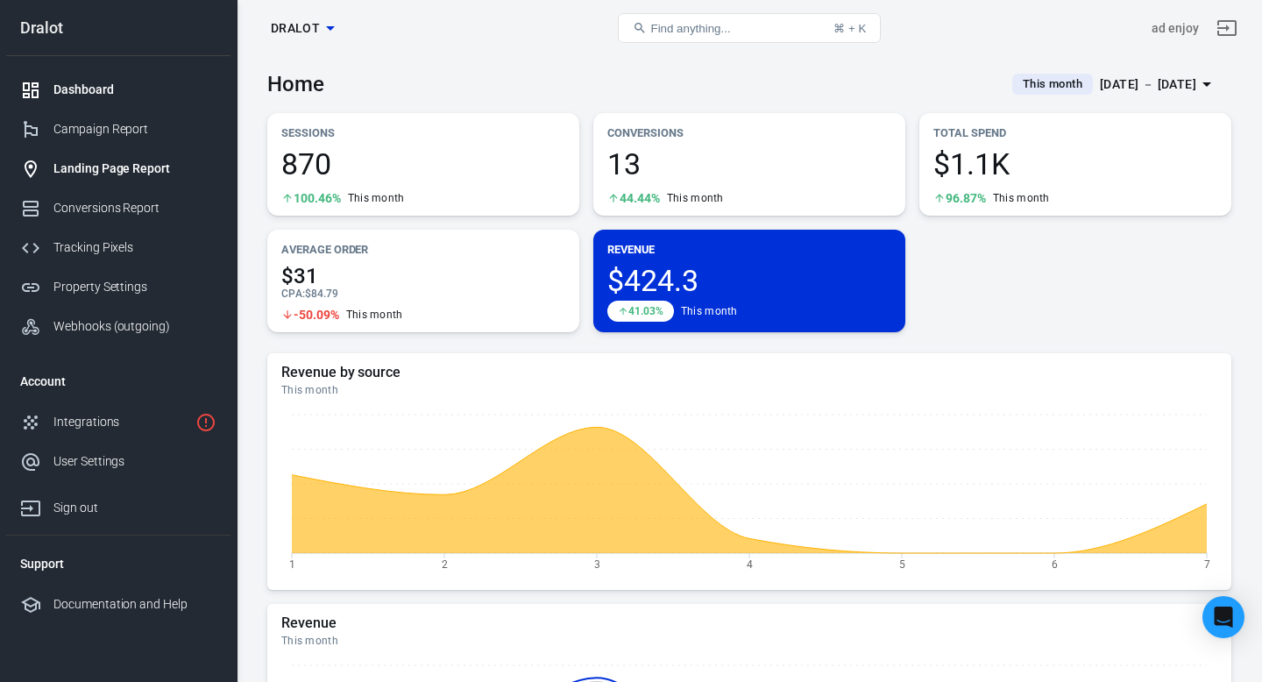
click at [69, 170] on div "Landing Page Report" at bounding box center [134, 169] width 163 height 18
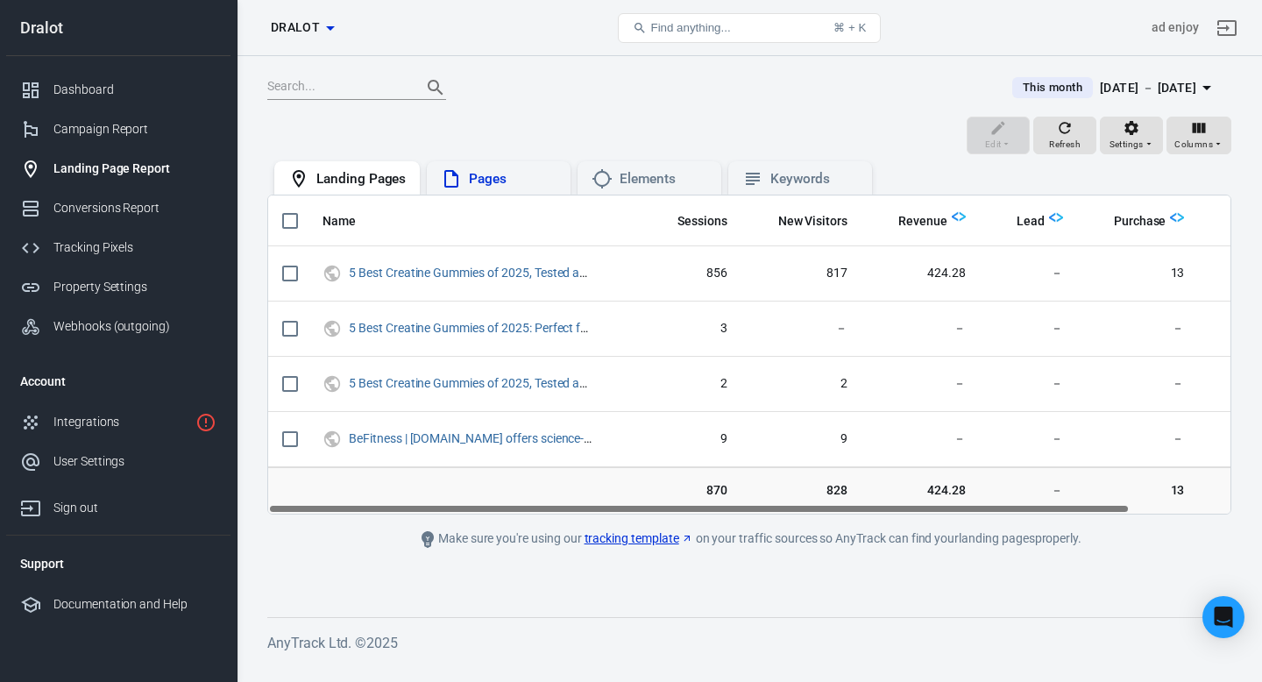
click at [528, 175] on div "Pages" at bounding box center [513, 179] width 88 height 18
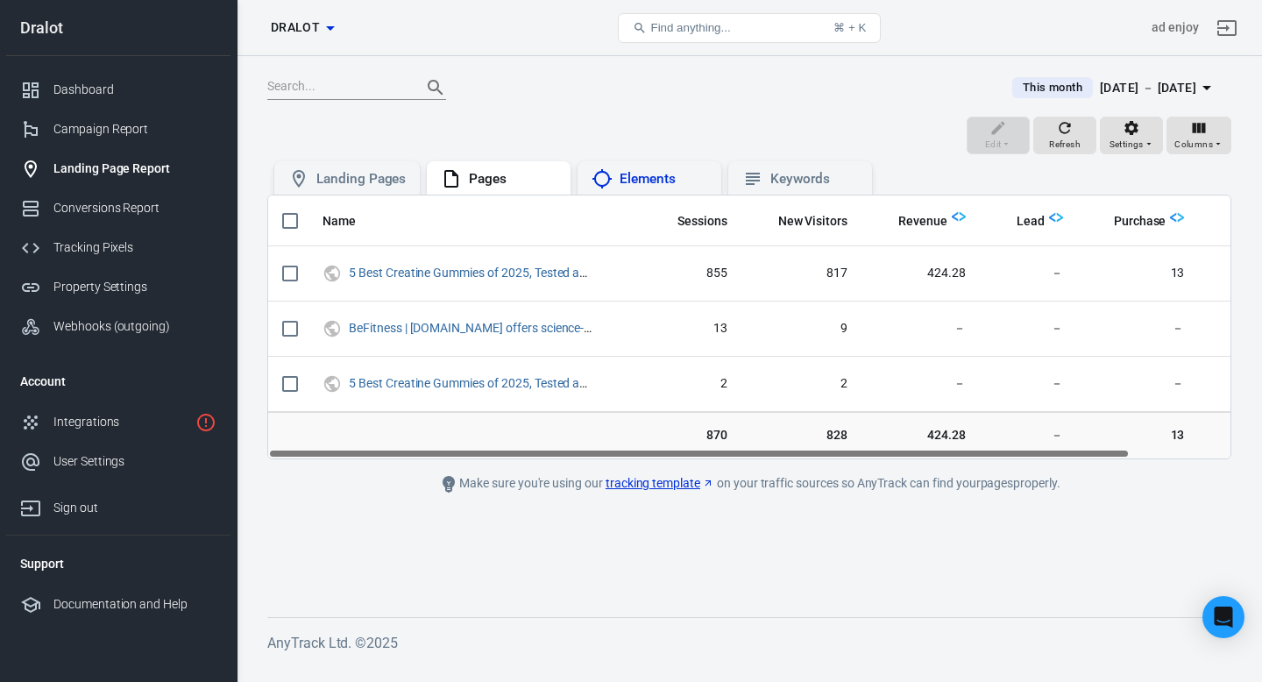
click at [650, 177] on div "Elements" at bounding box center [664, 179] width 88 height 18
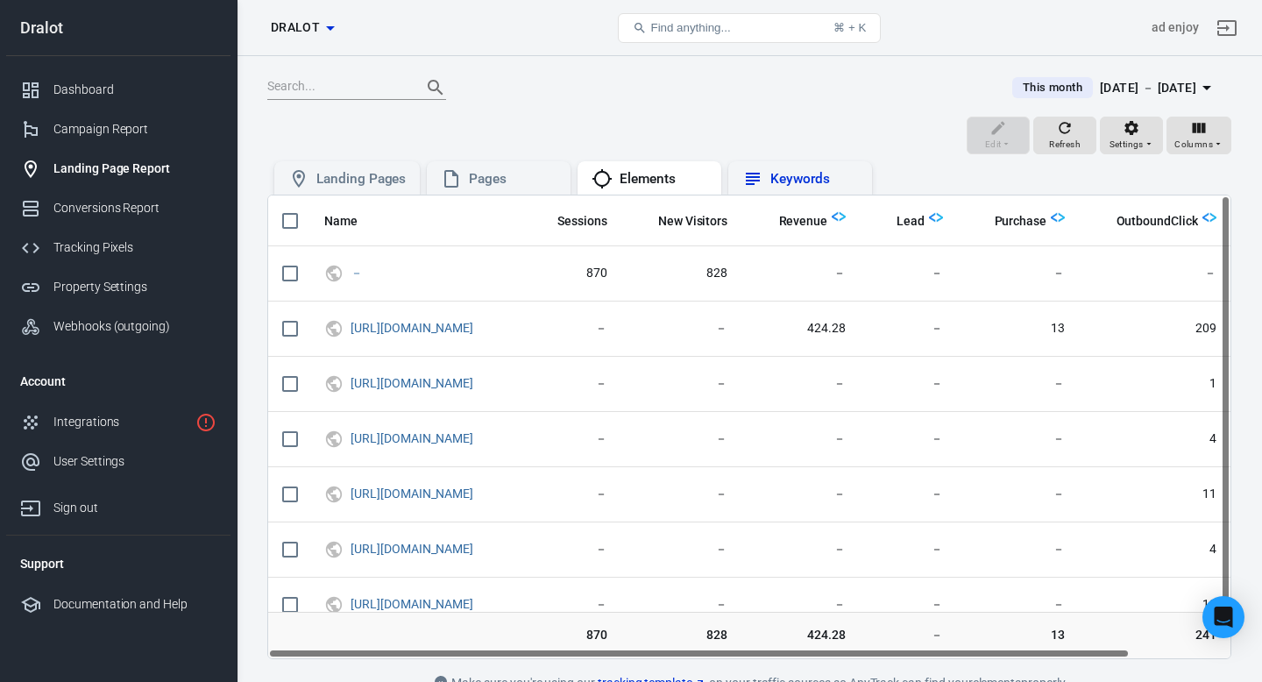
click at [779, 184] on div "Keywords" at bounding box center [814, 179] width 88 height 18
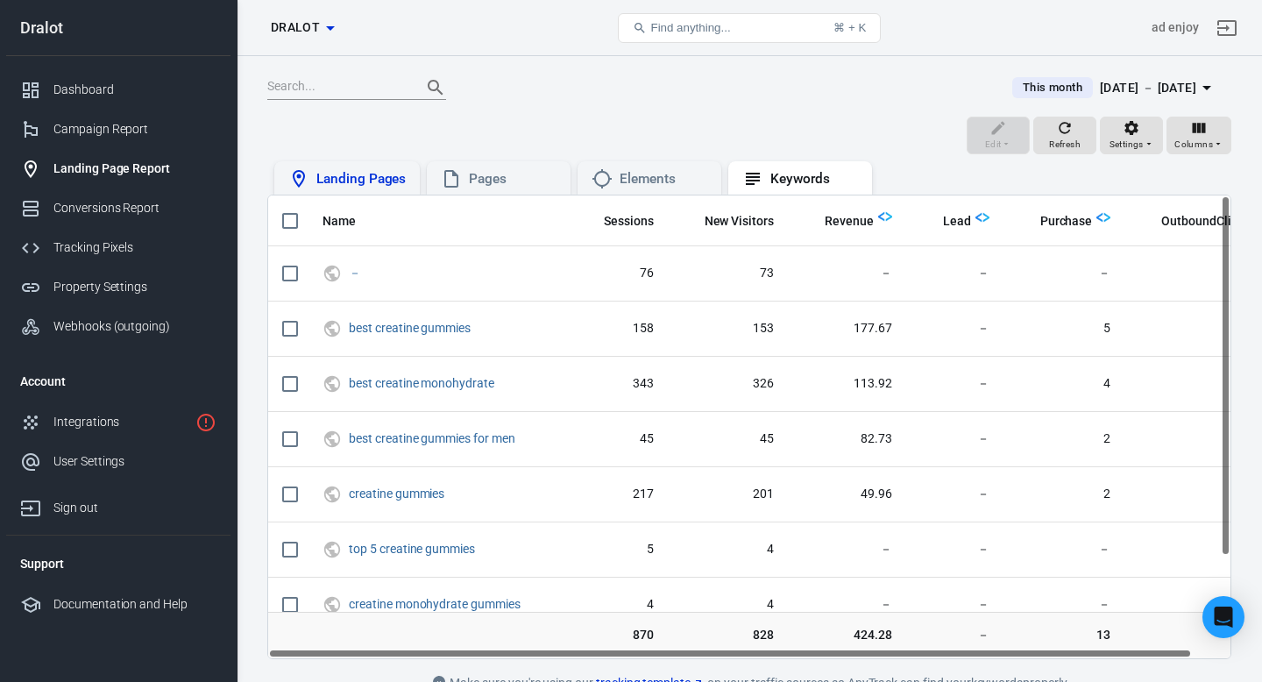
click at [354, 171] on div "Landing Pages" at bounding box center [360, 179] width 89 height 18
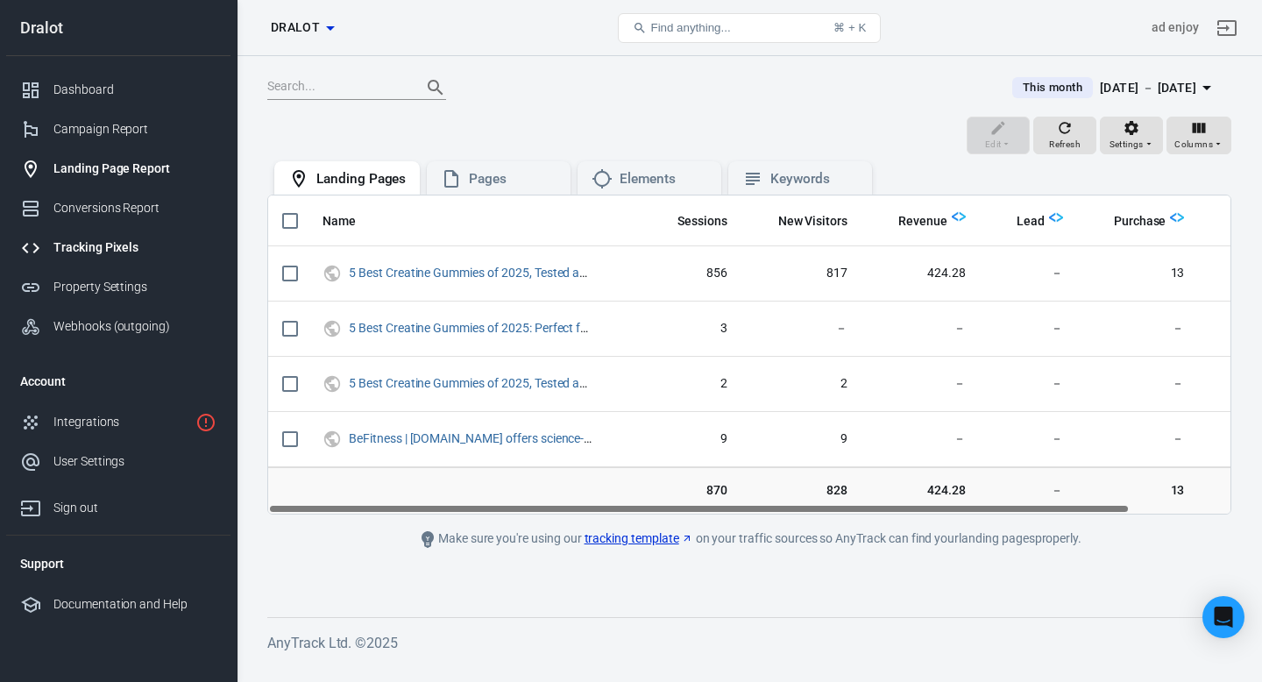
click at [99, 244] on div "Tracking Pixels" at bounding box center [134, 247] width 163 height 18
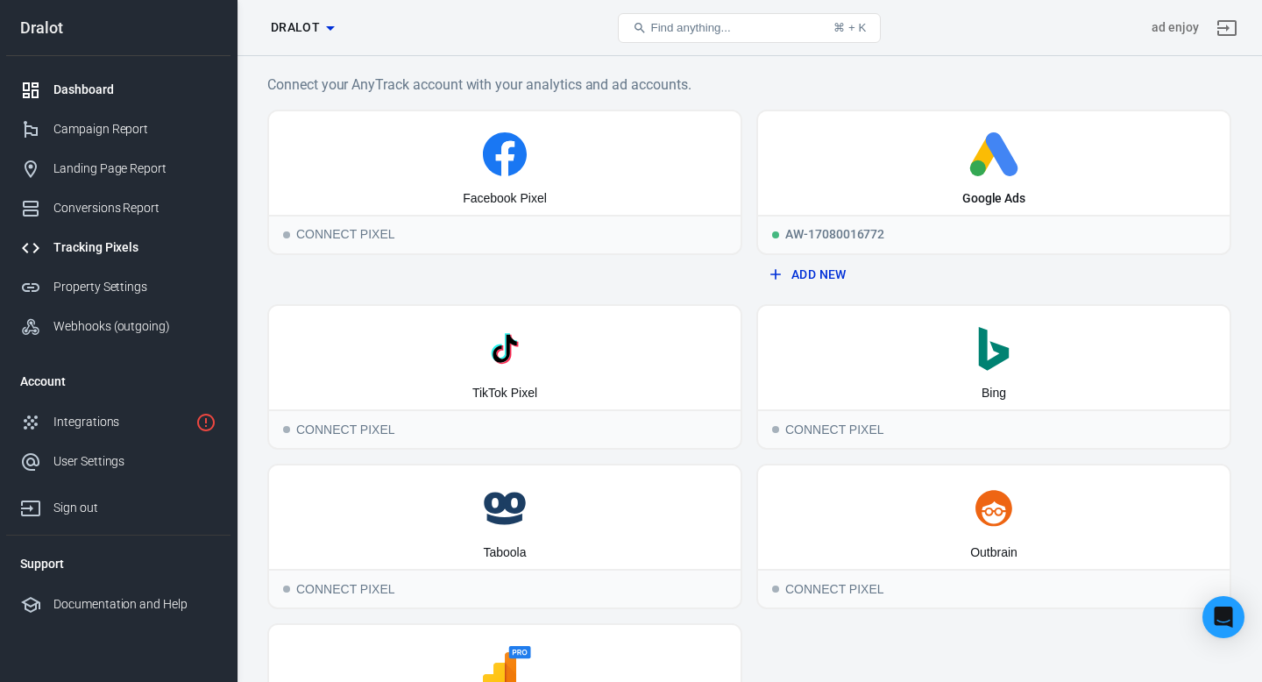
click at [94, 92] on div "Dashboard" at bounding box center [134, 90] width 163 height 18
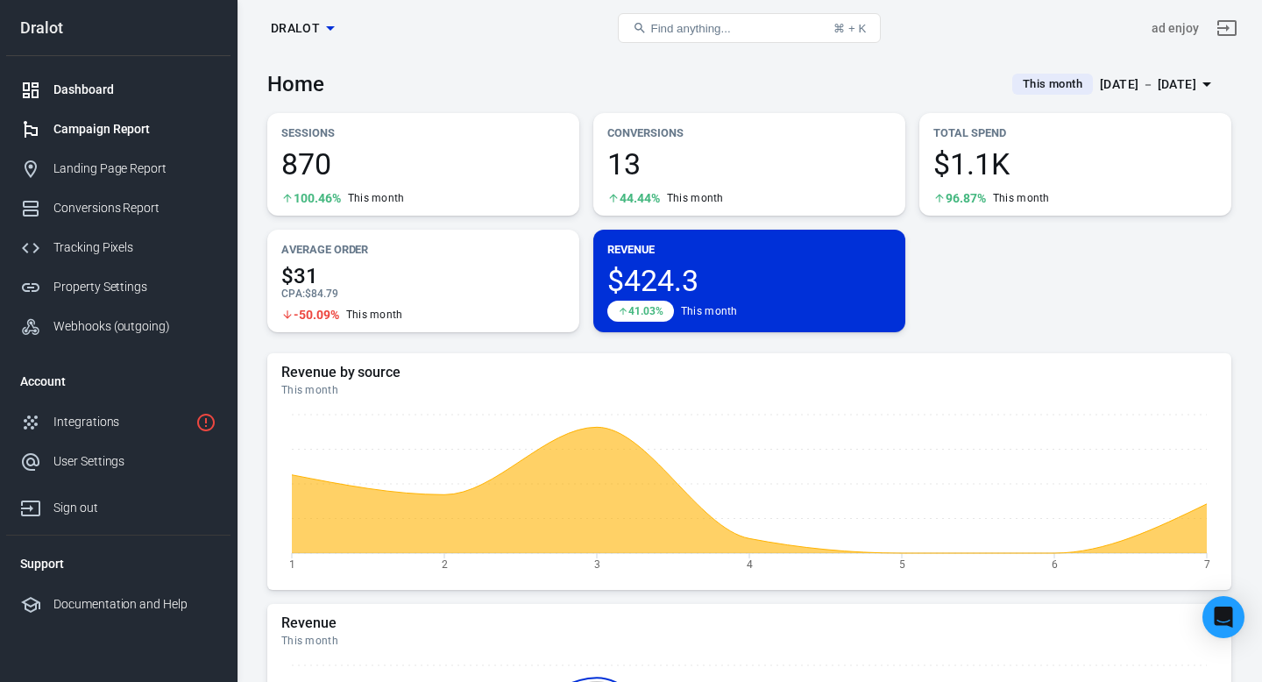
click at [102, 136] on div "Campaign Report" at bounding box center [134, 129] width 163 height 18
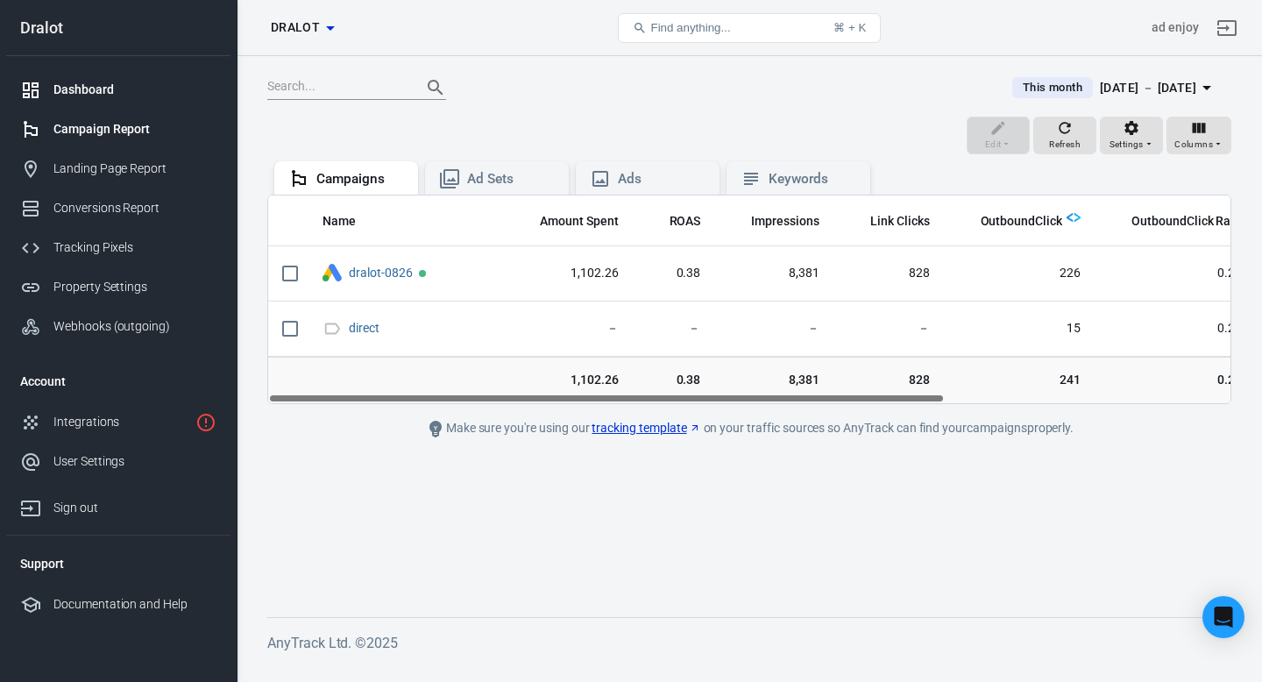
click at [107, 81] on div "Dashboard" at bounding box center [134, 90] width 163 height 18
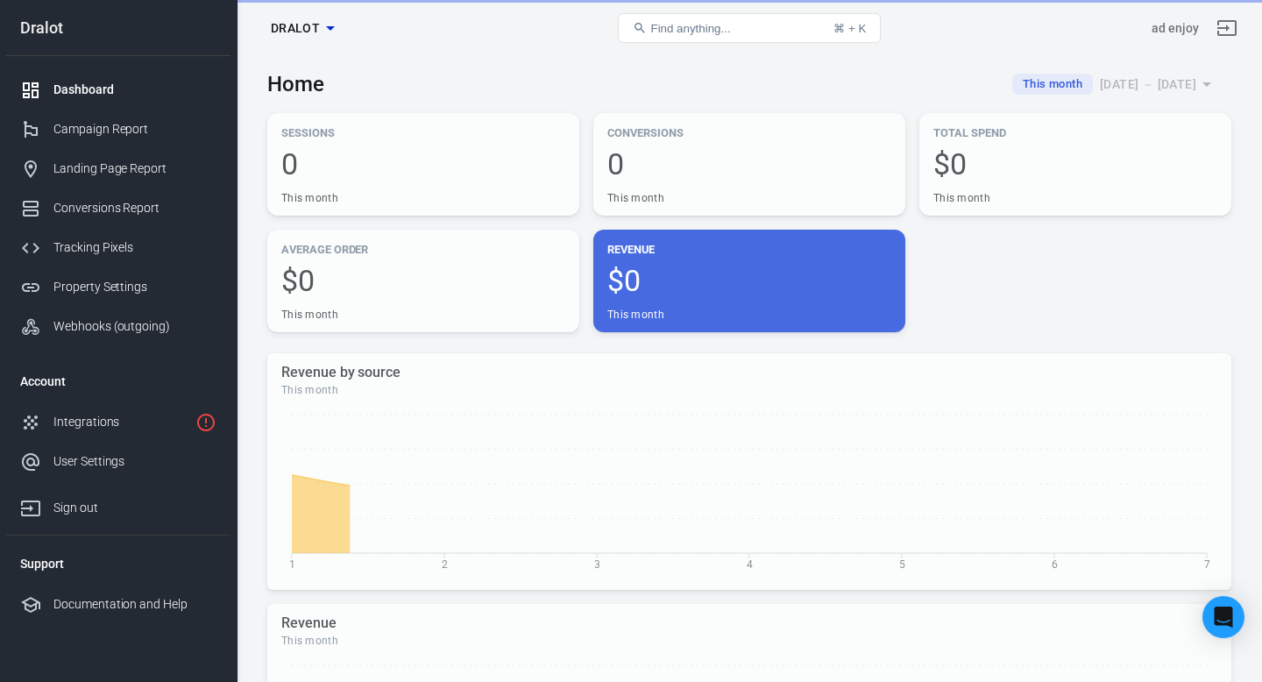
click at [688, 30] on span "Find anything..." at bounding box center [690, 28] width 80 height 13
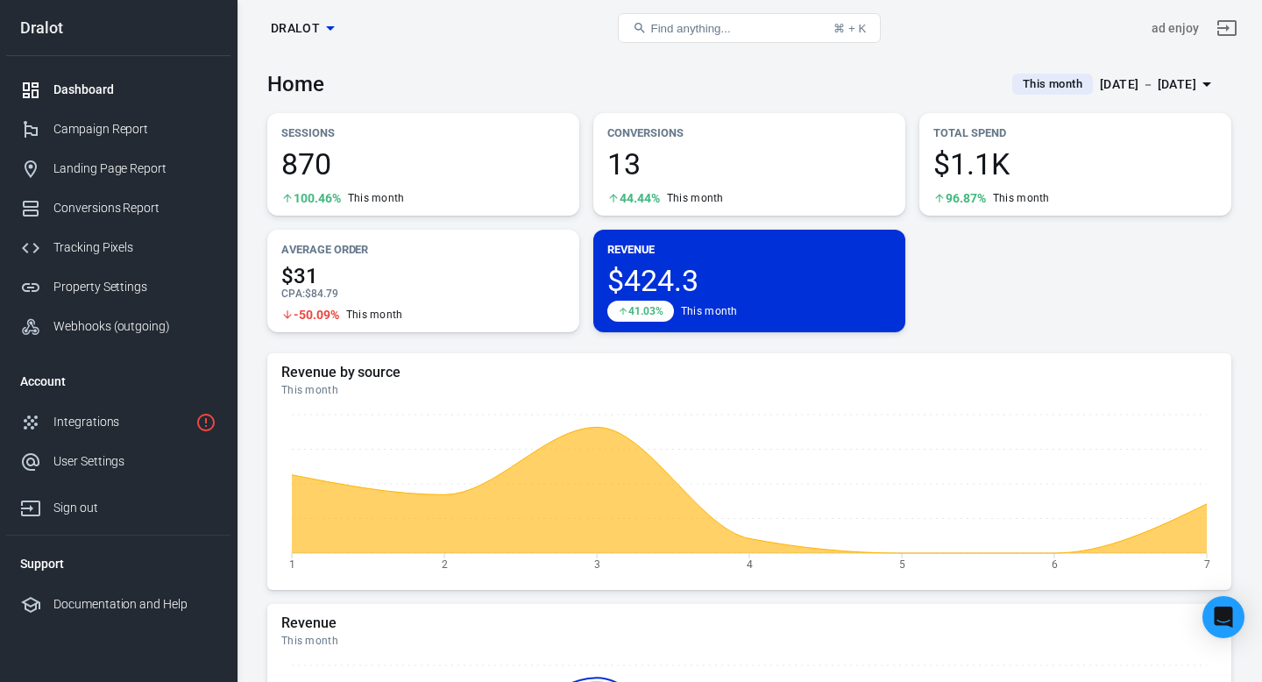
click at [664, 28] on span "Find anything..." at bounding box center [690, 28] width 80 height 13
click at [664, 27] on span "Find anything..." at bounding box center [690, 28] width 80 height 13
click at [723, 32] on span "Find anything..." at bounding box center [690, 28] width 80 height 13
click at [657, 26] on span "Find anything..." at bounding box center [690, 28] width 80 height 13
click at [100, 125] on div "Campaign Report" at bounding box center [134, 129] width 163 height 18
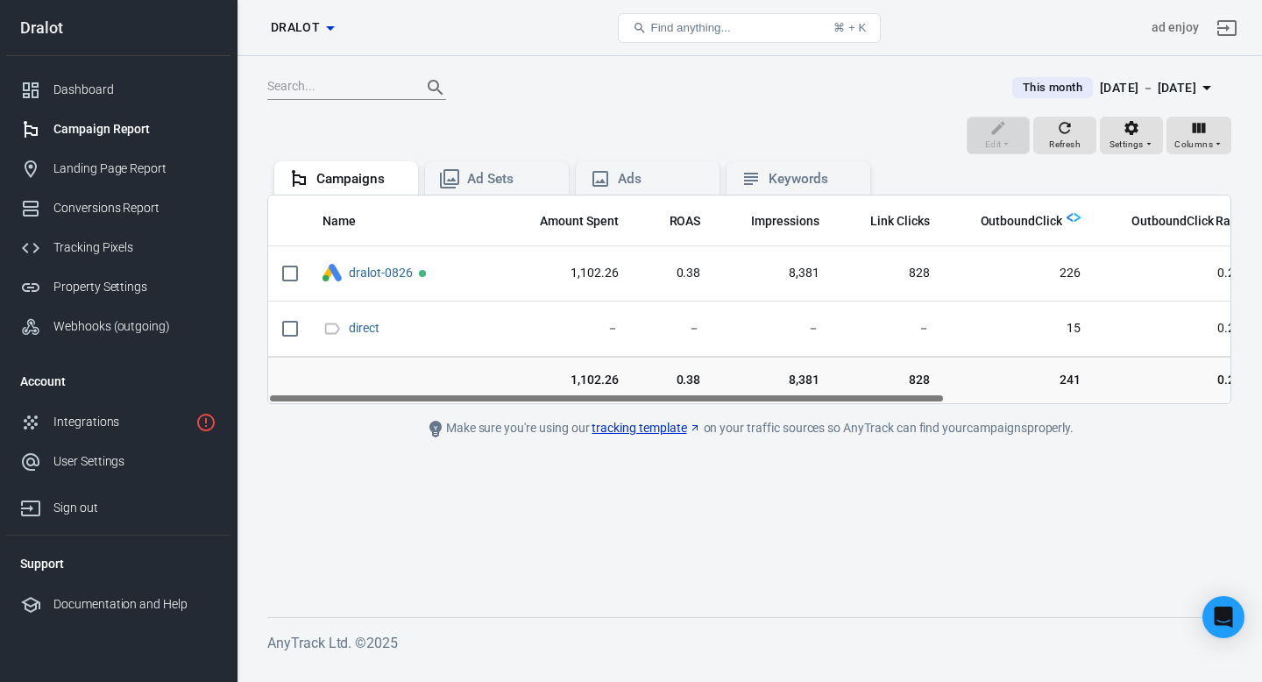
click at [1161, 89] on div "[DATE] － [DATE]" at bounding box center [1148, 88] width 96 height 22
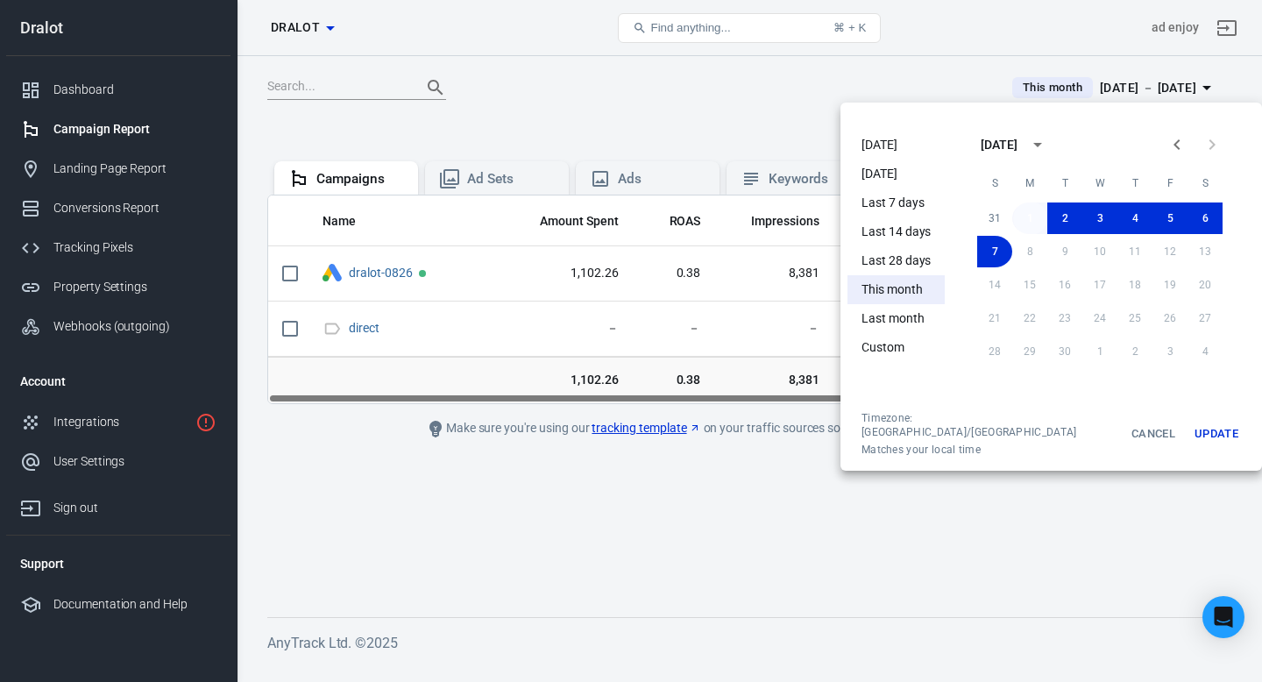
click at [1013, 217] on button "1" at bounding box center [1029, 218] width 35 height 32
click at [979, 256] on button "7" at bounding box center [994, 252] width 35 height 32
click at [761, 111] on div at bounding box center [631, 341] width 1262 height 682
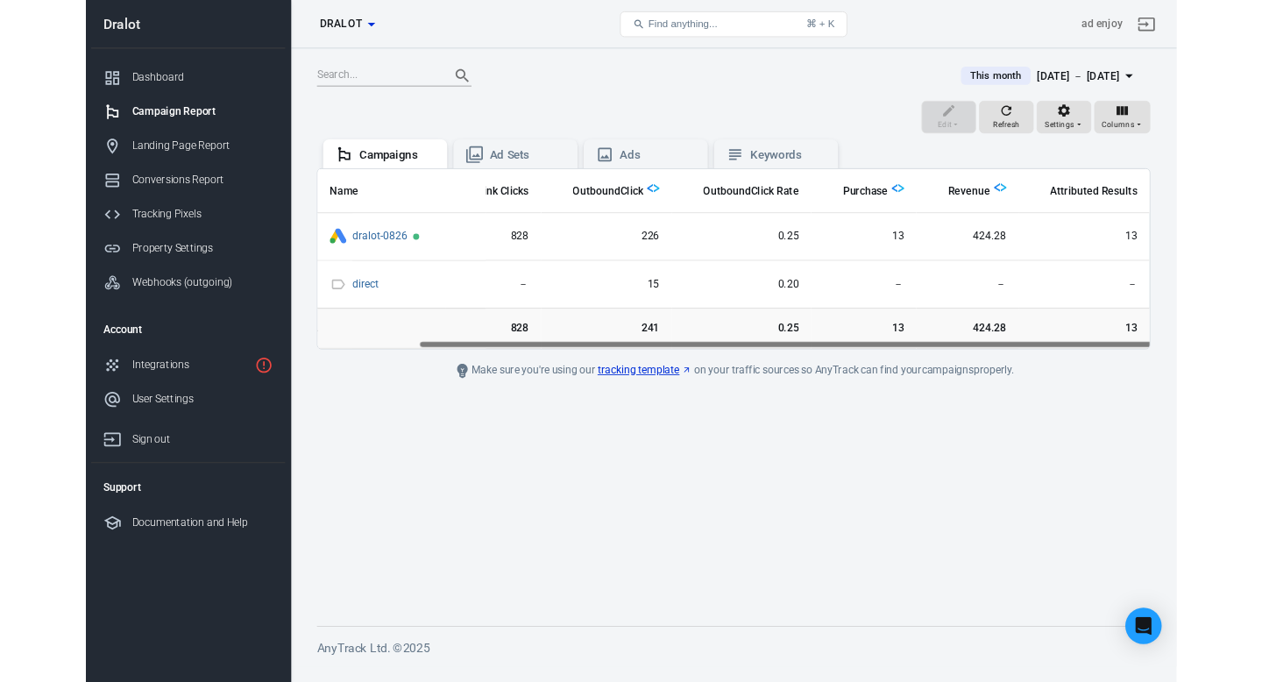
scroll to position [0, 134]
